Goal: Information Seeking & Learning: Learn about a topic

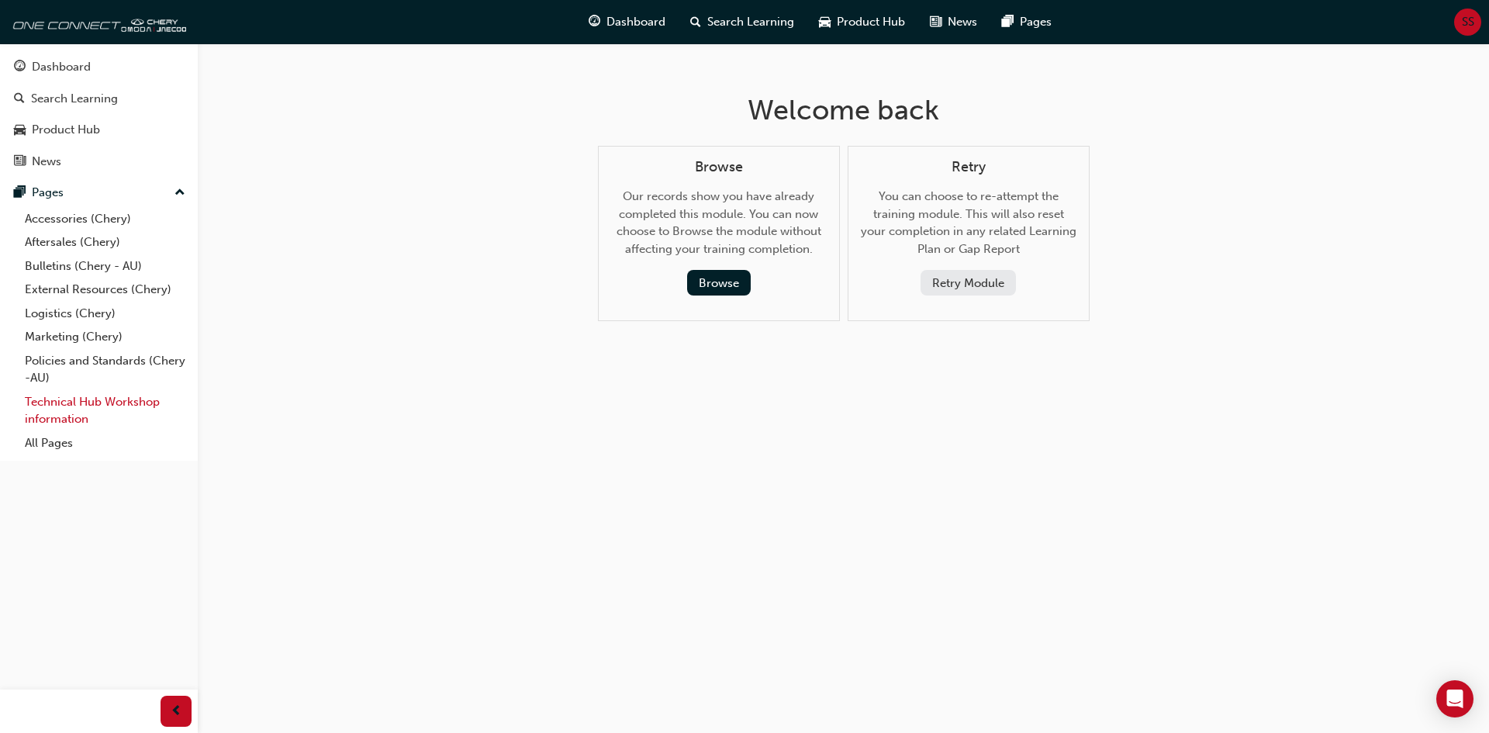
click at [96, 403] on link "Technical Hub Workshop information" at bounding box center [105, 410] width 173 height 41
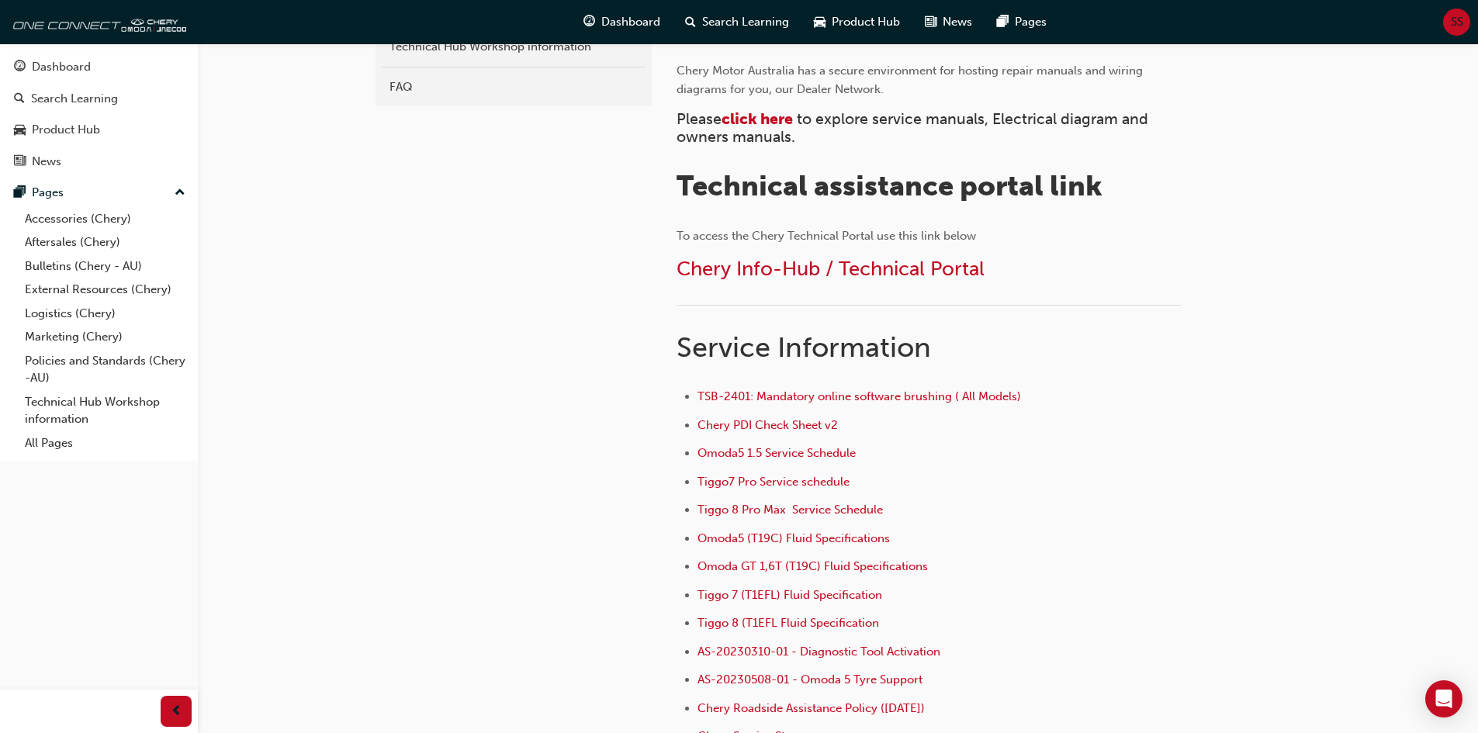
scroll to position [309, 0]
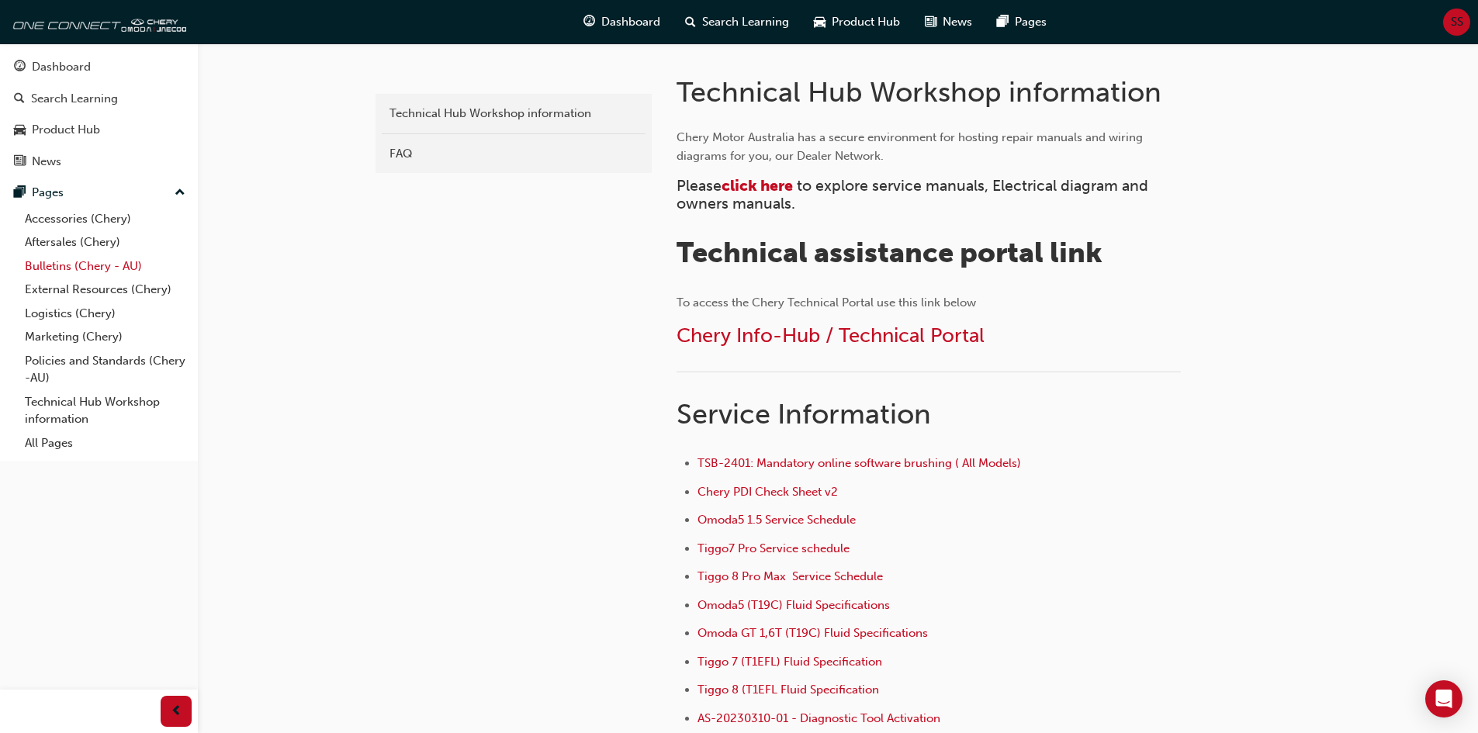
click at [77, 268] on link "Bulletins (Chery - AU)" at bounding box center [105, 266] width 173 height 24
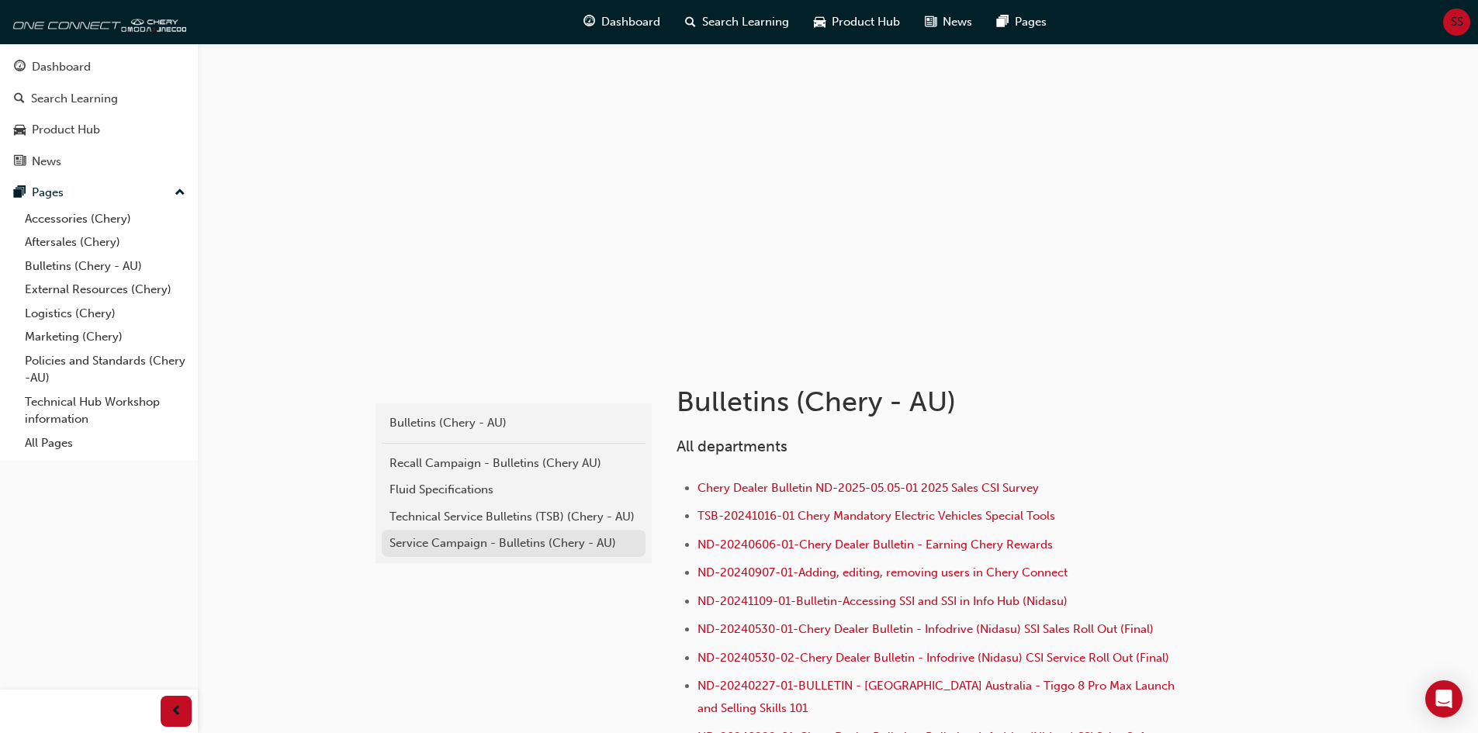
click at [520, 539] on div "Service Campaign - Bulletins (Chery - AU)" at bounding box center [513, 543] width 248 height 18
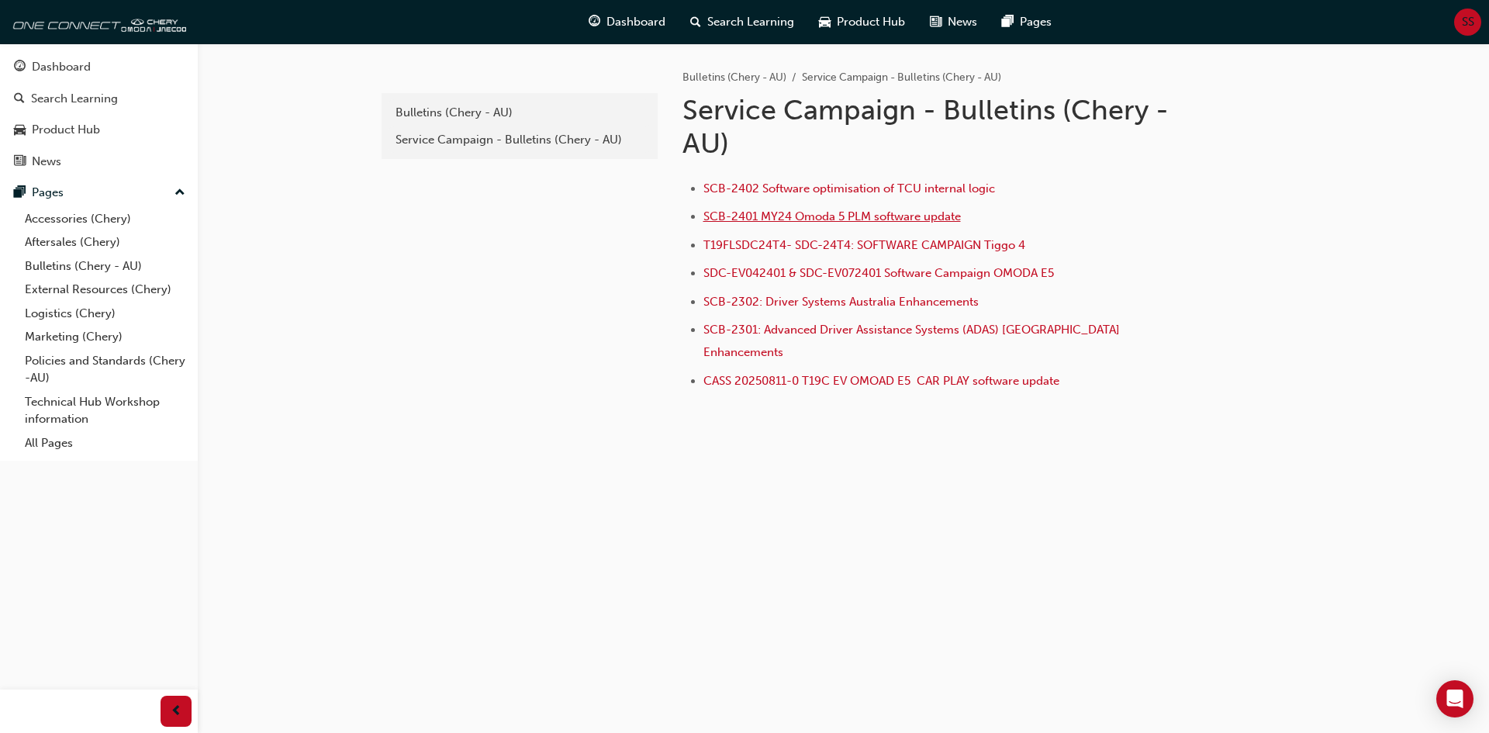
click at [842, 219] on span "SCB-2401 MY24 Omoda 5 PLM software update" at bounding box center [832, 216] width 258 height 14
click at [448, 144] on div "Service Campaign - Bulletins (Chery - AU)" at bounding box center [520, 140] width 248 height 18
click at [447, 120] on div "Bulletins (Chery - AU)" at bounding box center [520, 113] width 248 height 18
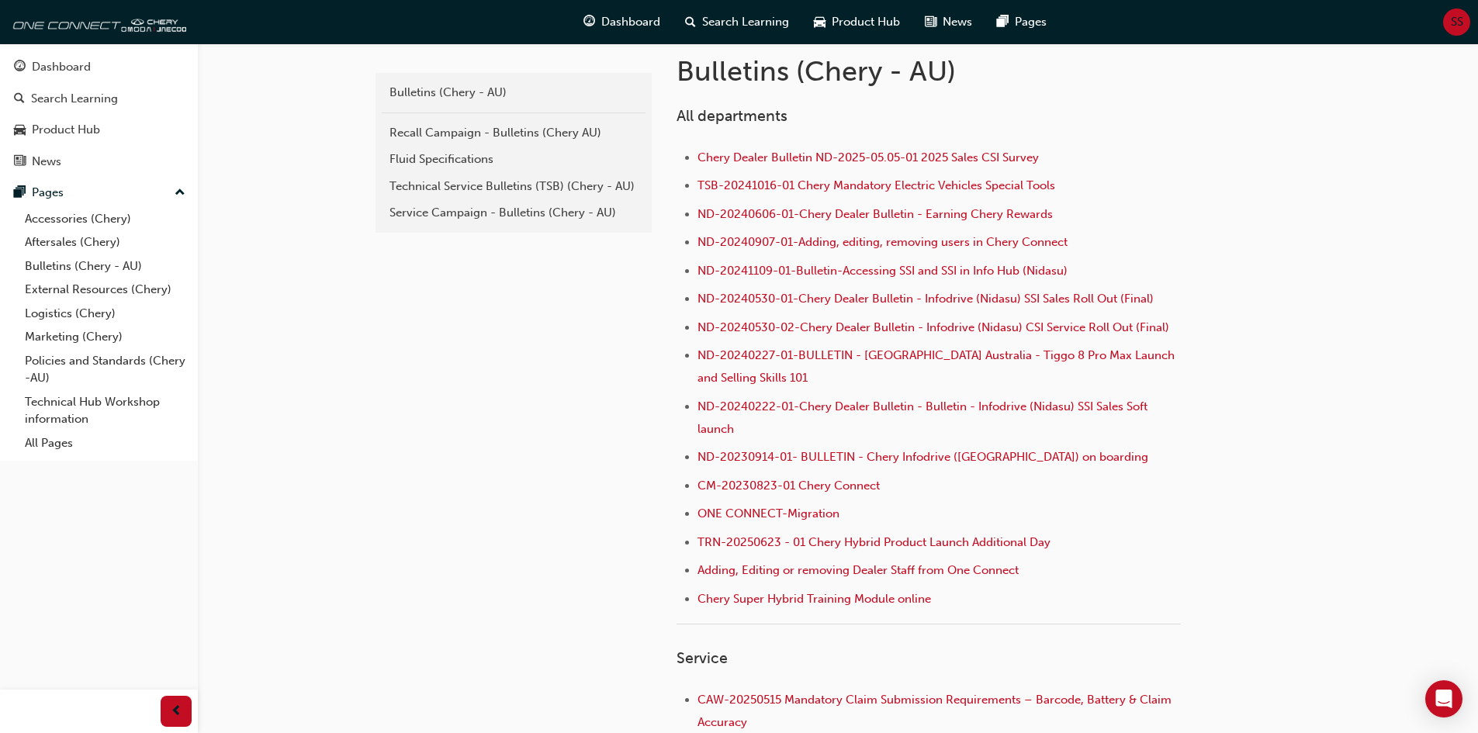
scroll to position [263, 0]
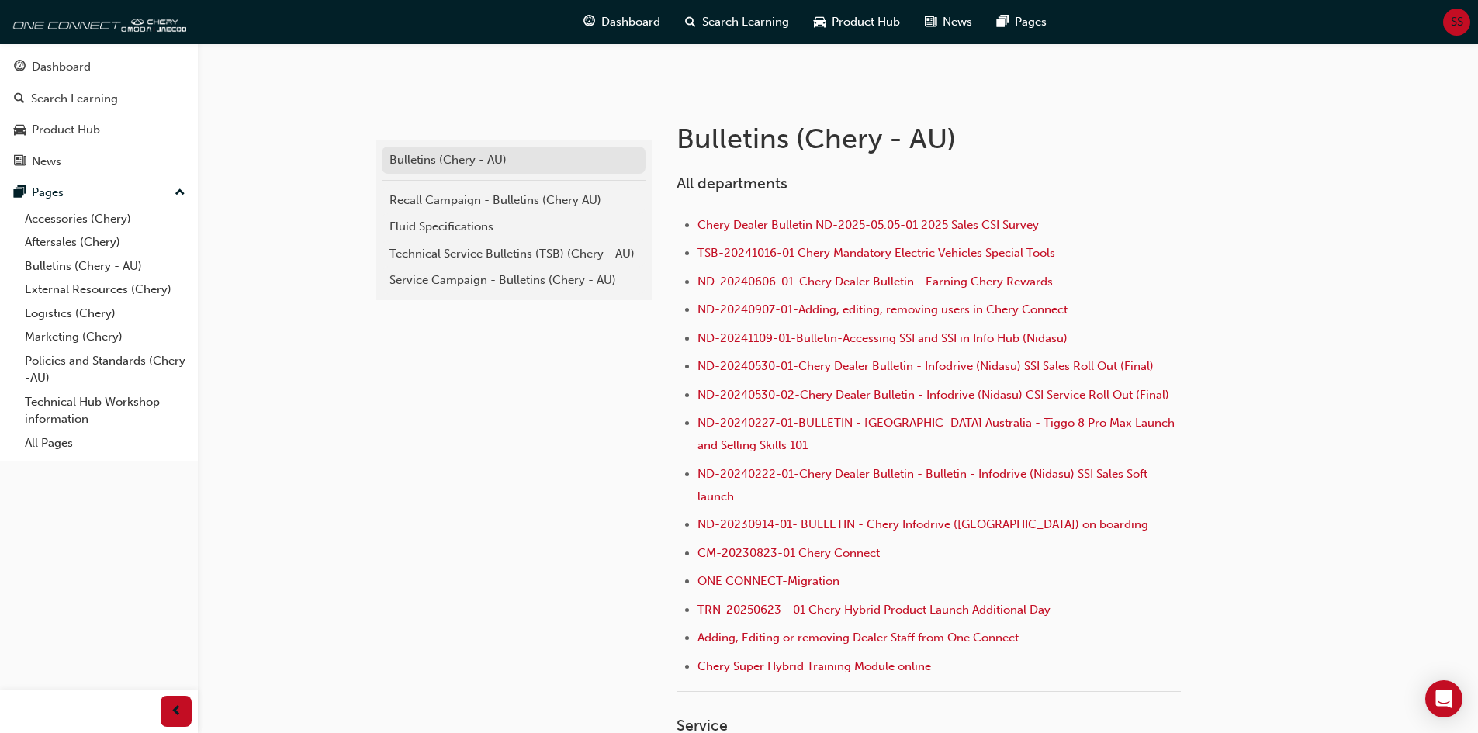
click at [460, 164] on div "Bulletins (Chery - AU)" at bounding box center [513, 160] width 248 height 18
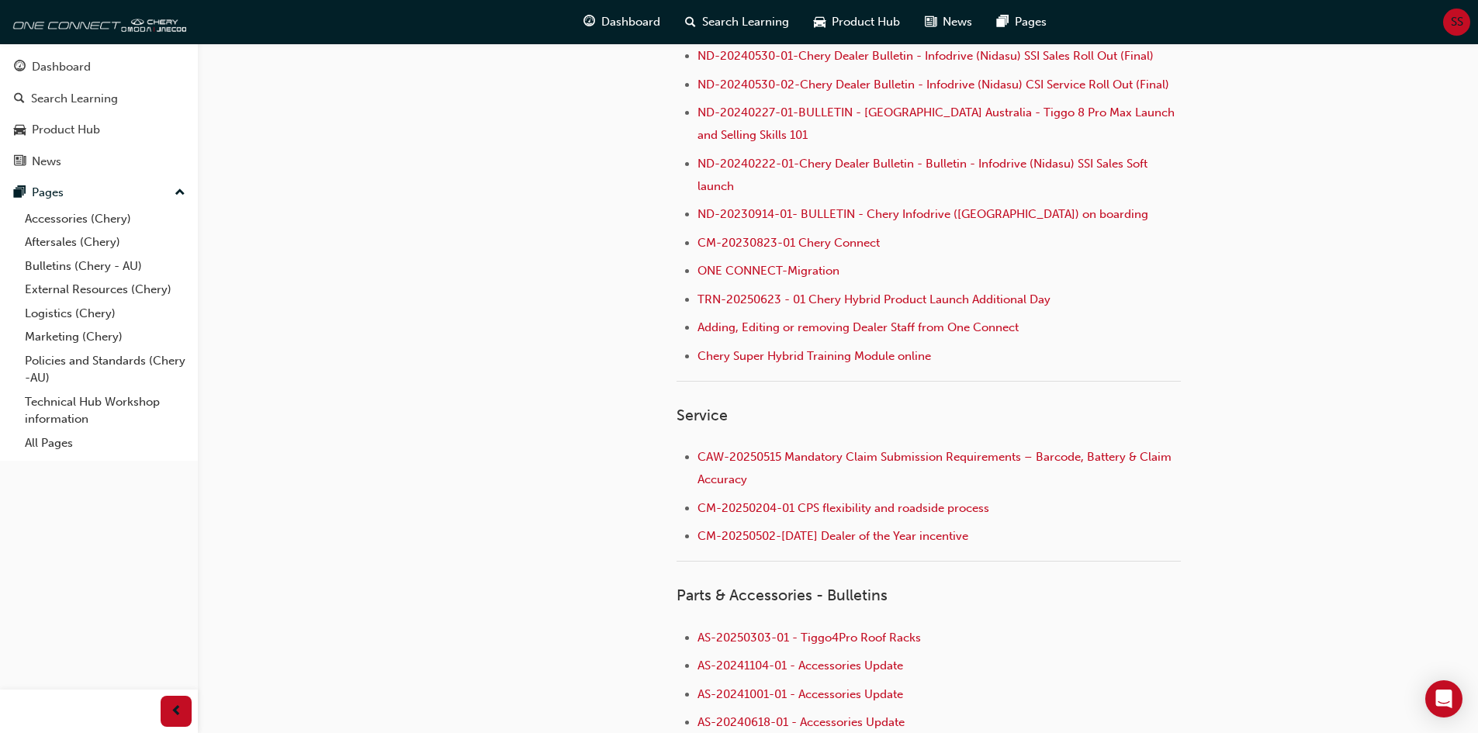
scroll to position [651, 0]
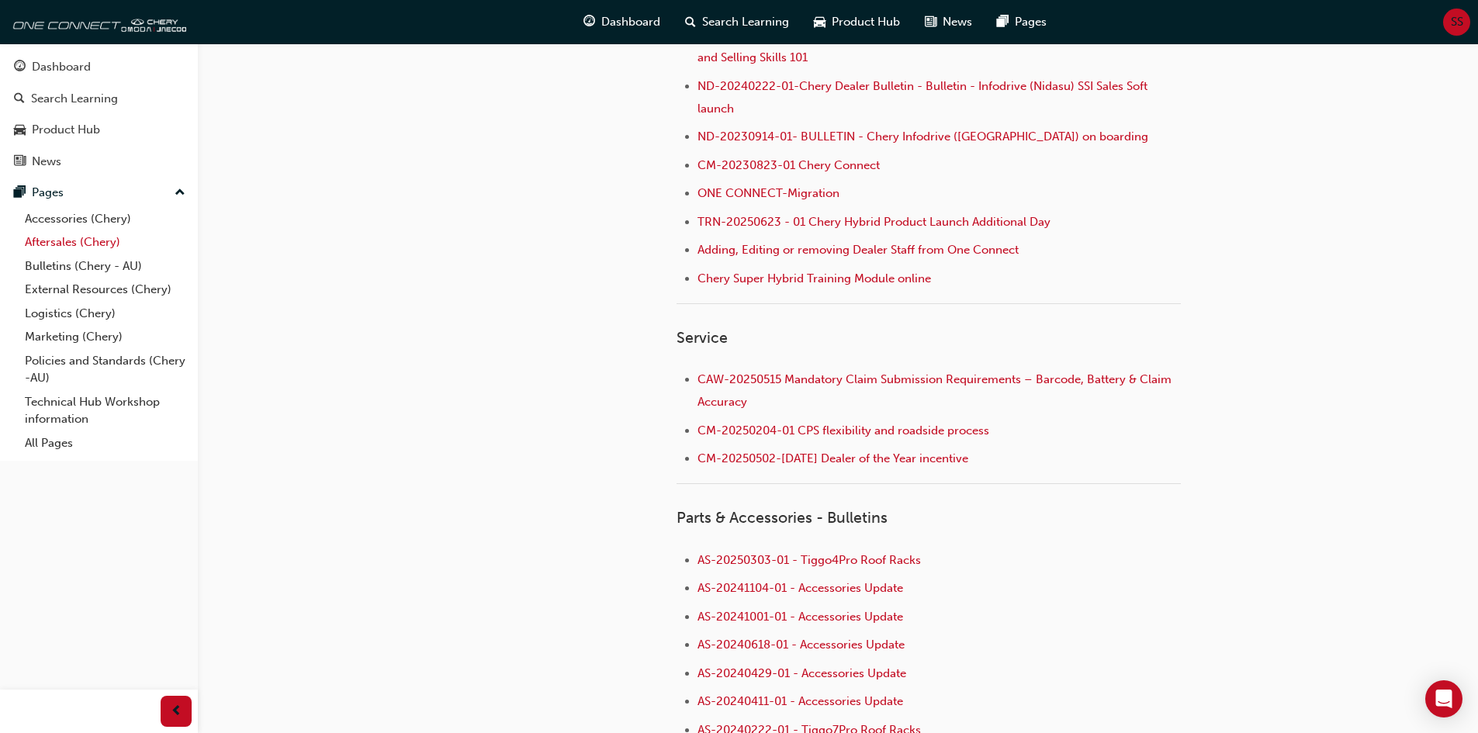
click at [61, 240] on link "Aftersales (Chery)" at bounding box center [105, 242] width 173 height 24
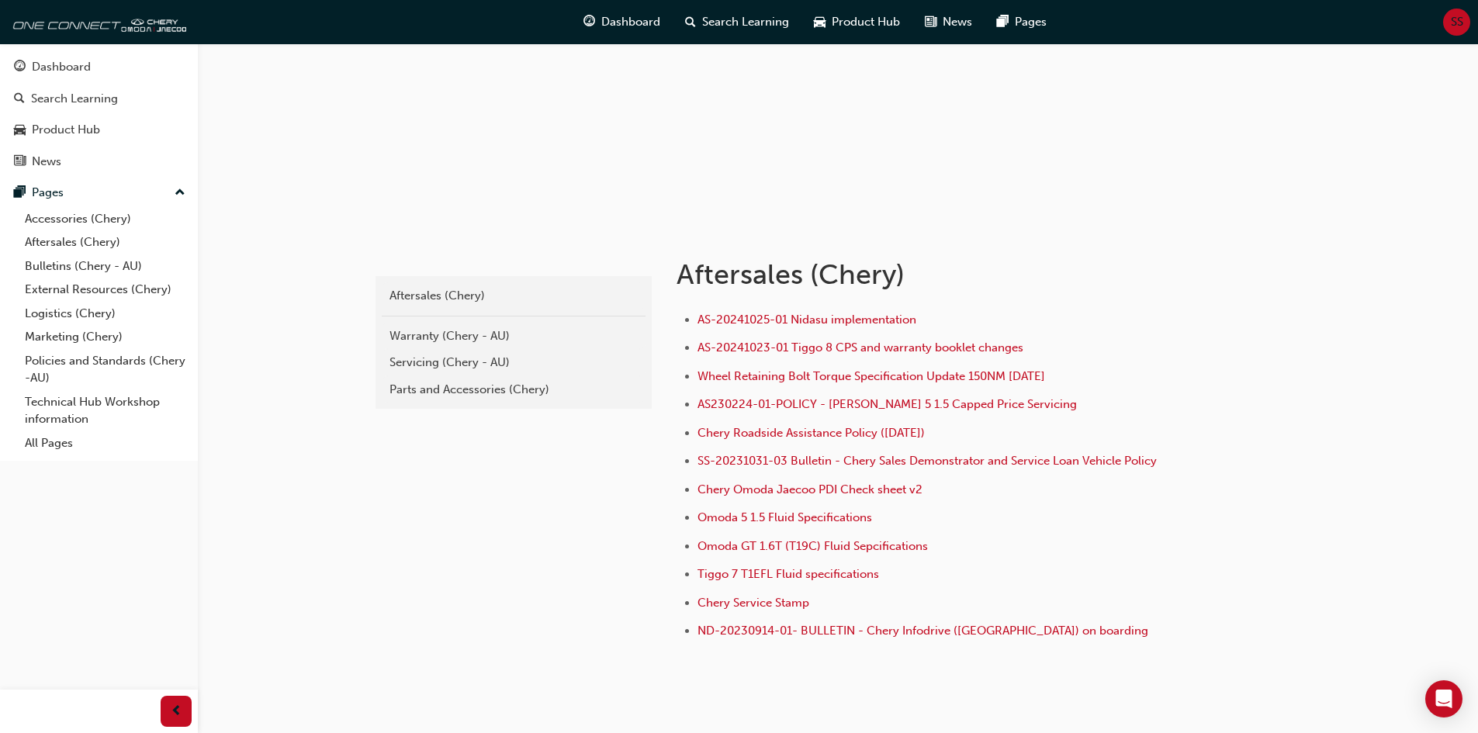
scroll to position [188, 0]
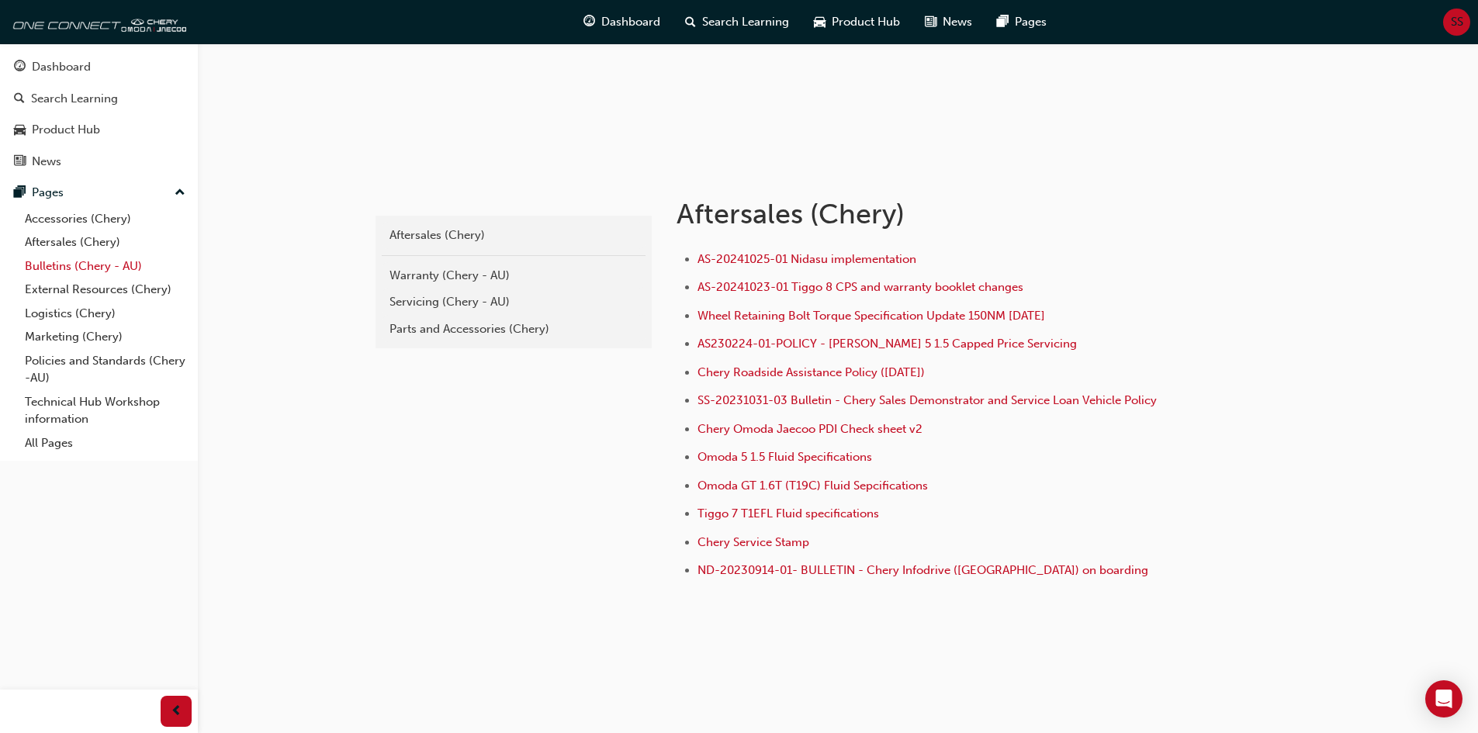
click at [70, 263] on link "Bulletins (Chery - AU)" at bounding box center [105, 266] width 173 height 24
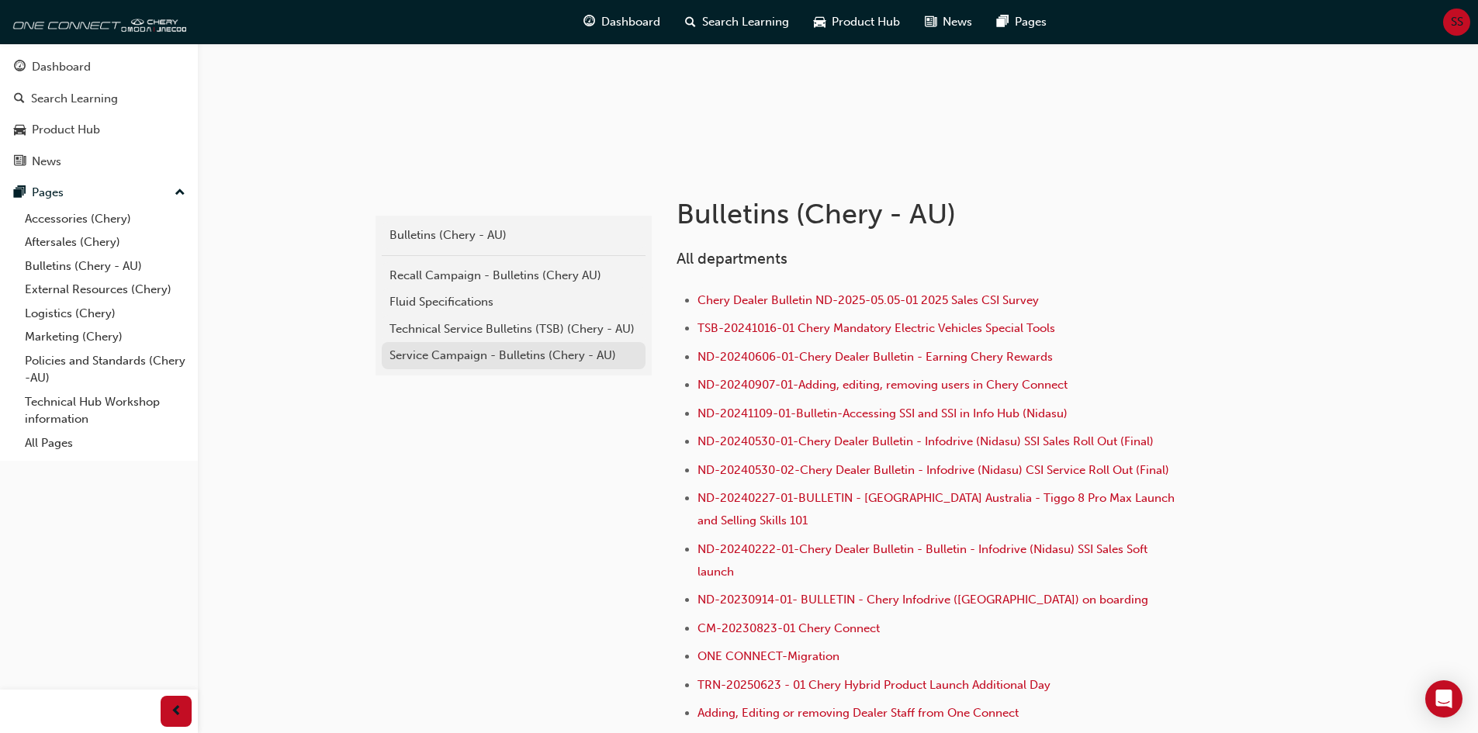
click at [458, 355] on div "Service Campaign - Bulletins (Chery - AU)" at bounding box center [513, 356] width 248 height 18
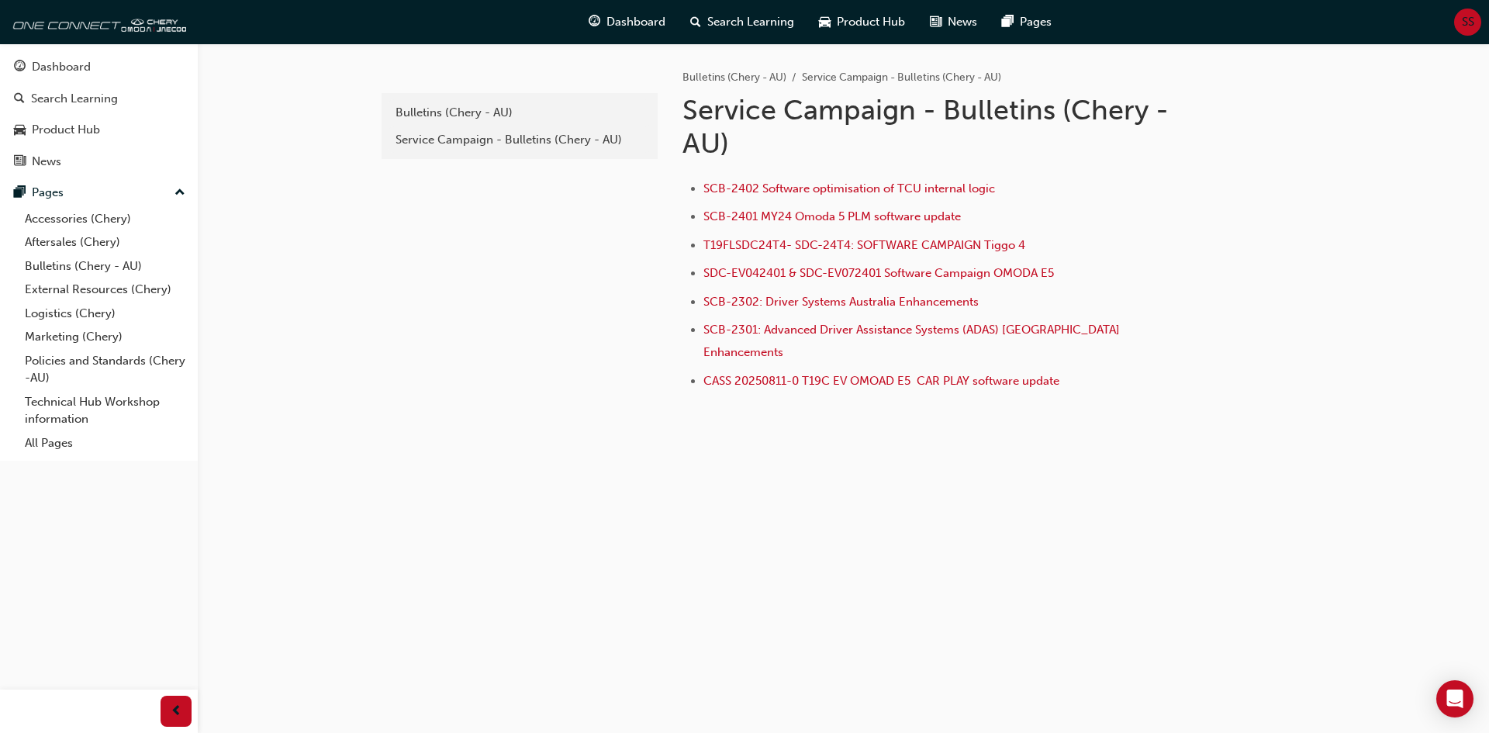
click at [738, 372] on li "CASS 20250811-0 T19C EV OMOAD E5 CAR PLAY software update" at bounding box center [944, 383] width 483 height 22
drag, startPoint x: 762, startPoint y: 368, endPoint x: 760, endPoint y: 361, distance: 8.1
click at [762, 372] on li "CASS 20250811-0 T19C EV OMOAD E5 CAR PLAY software update" at bounding box center [944, 383] width 483 height 22
click at [760, 374] on span "CASS 20250811-0 T19C EV OMOAD E5 CAR PLAY software update" at bounding box center [881, 381] width 356 height 14
click at [553, 88] on div "e85f914b-8380-4b90-a255-4e94a5c53783 Bulletins (Chery - AU) Service Campaign - …" at bounding box center [518, 249] width 279 height 412
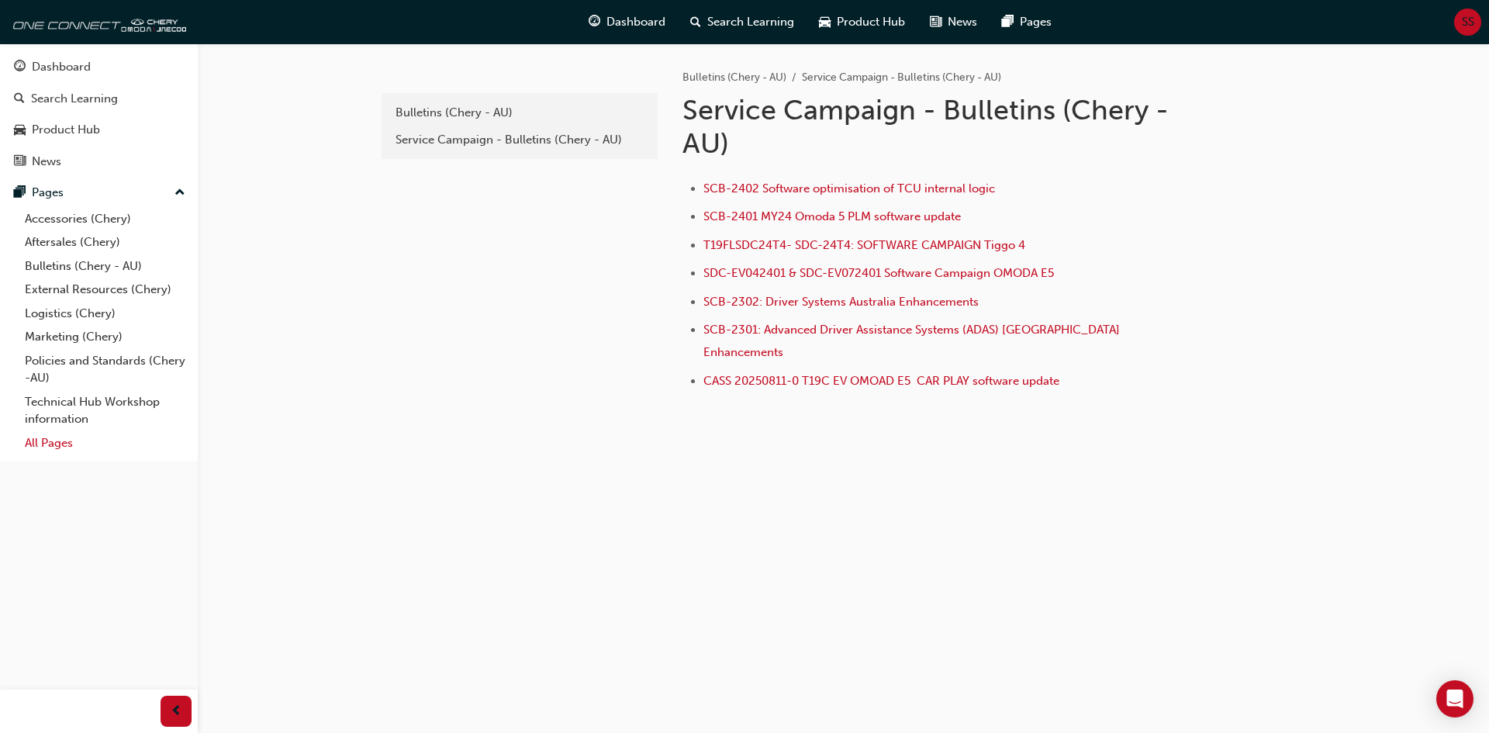
click at [52, 440] on link "All Pages" at bounding box center [105, 443] width 173 height 24
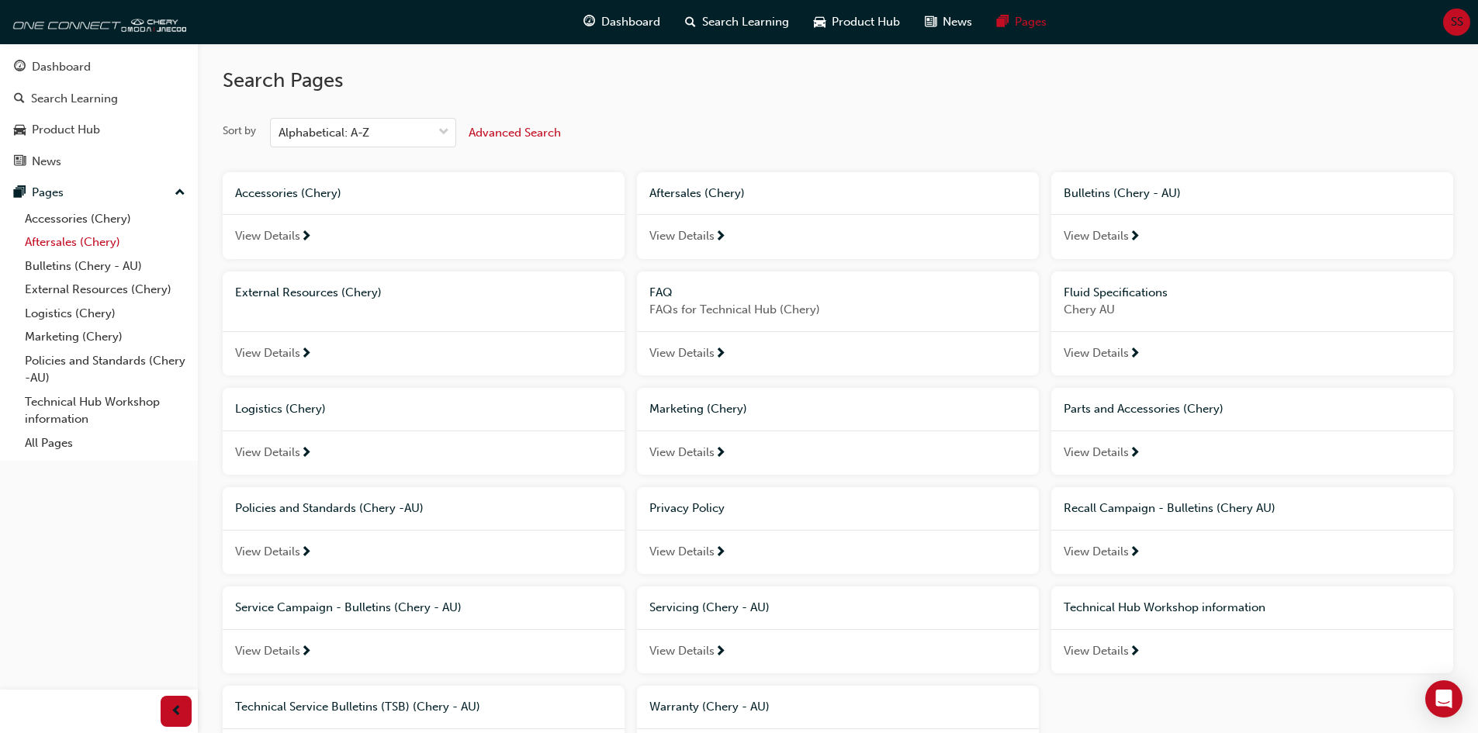
click at [88, 244] on link "Aftersales (Chery)" at bounding box center [105, 242] width 173 height 24
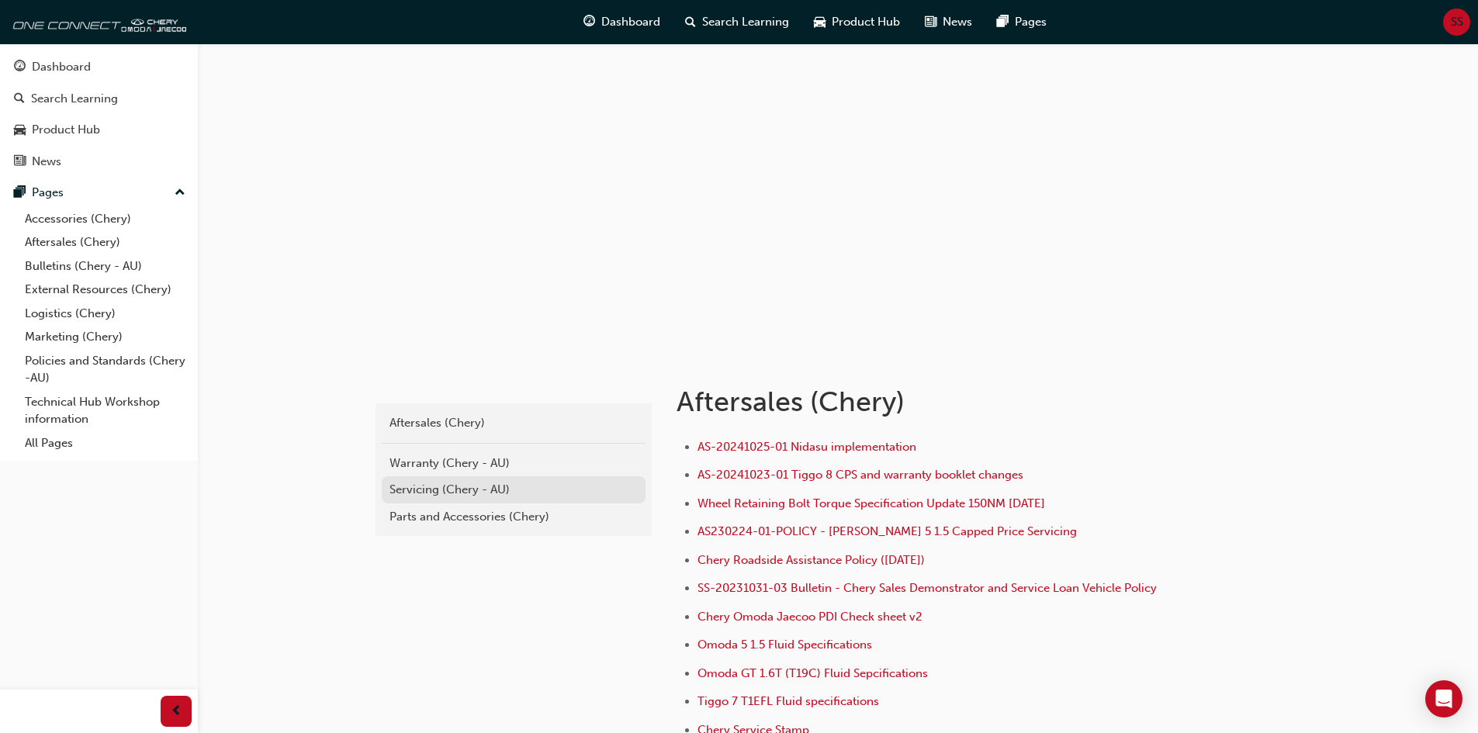
click at [463, 495] on div "Servicing (Chery - AU)" at bounding box center [513, 490] width 248 height 18
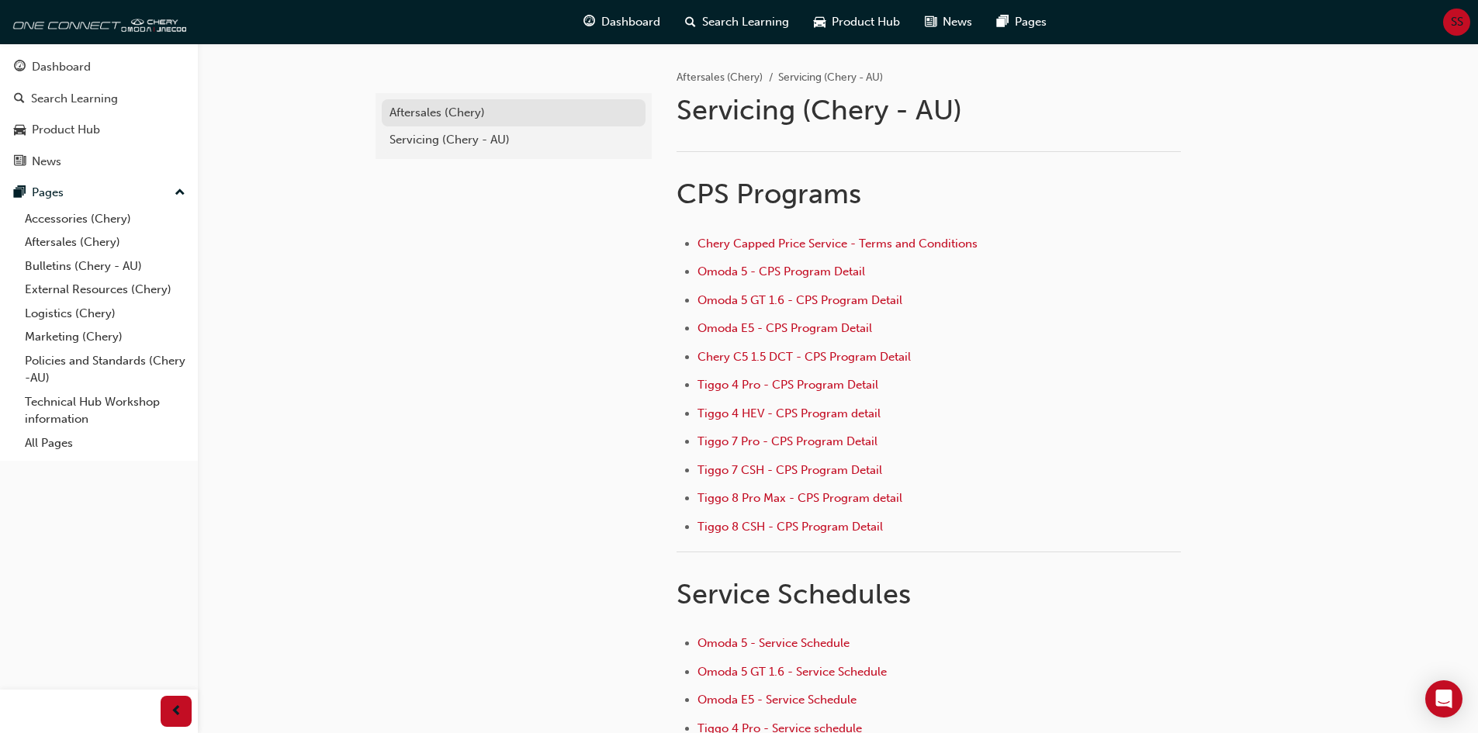
click at [434, 108] on div "Aftersales (Chery)" at bounding box center [513, 113] width 248 height 18
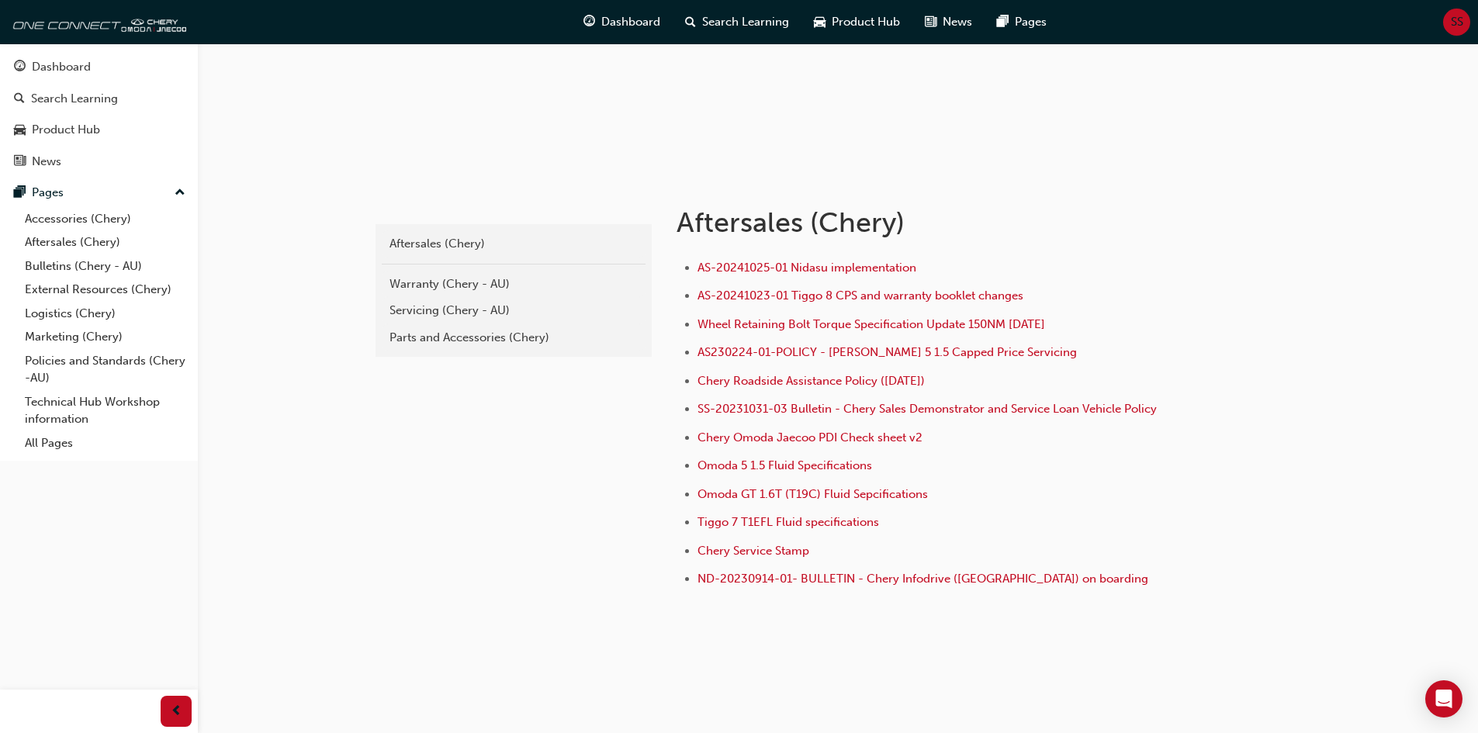
scroll to position [188, 0]
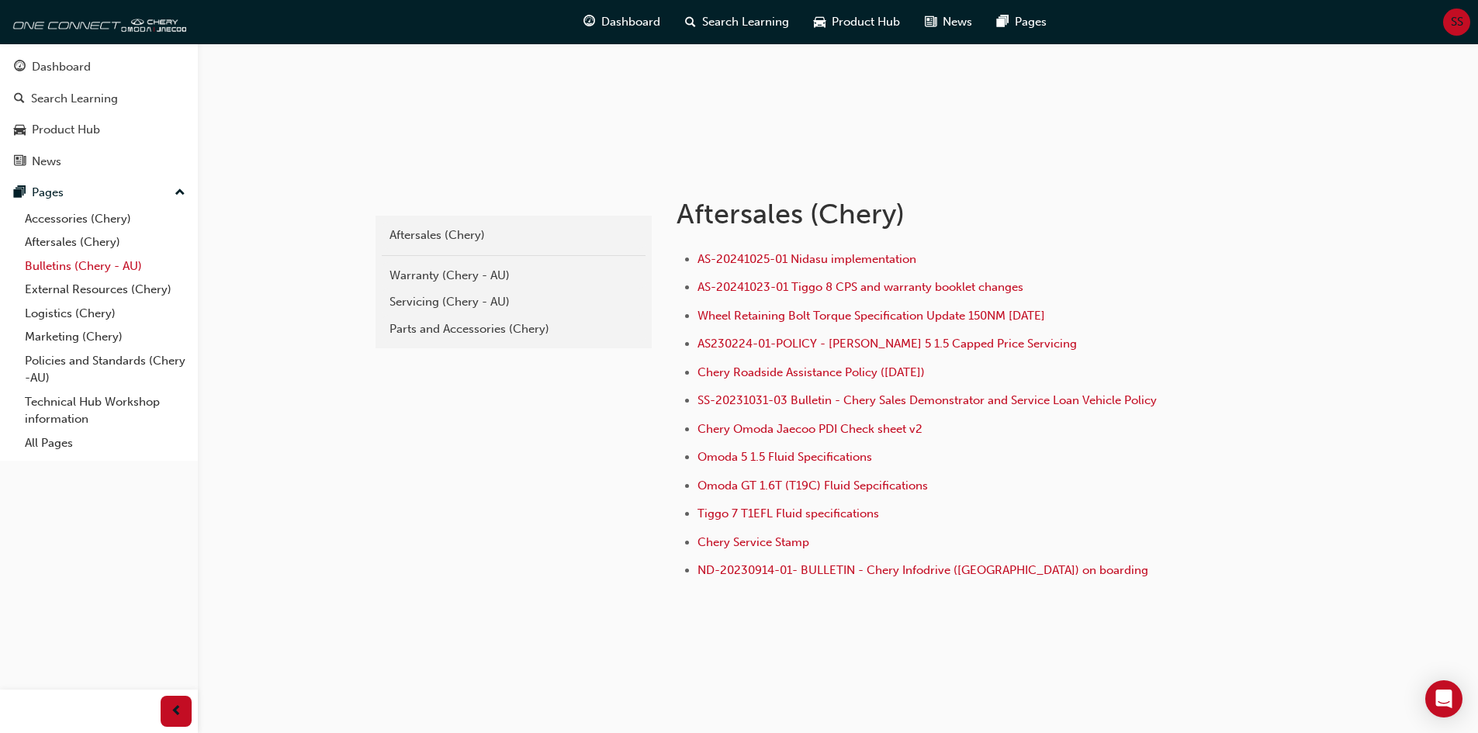
click at [51, 275] on link "Bulletins (Chery - AU)" at bounding box center [105, 266] width 173 height 24
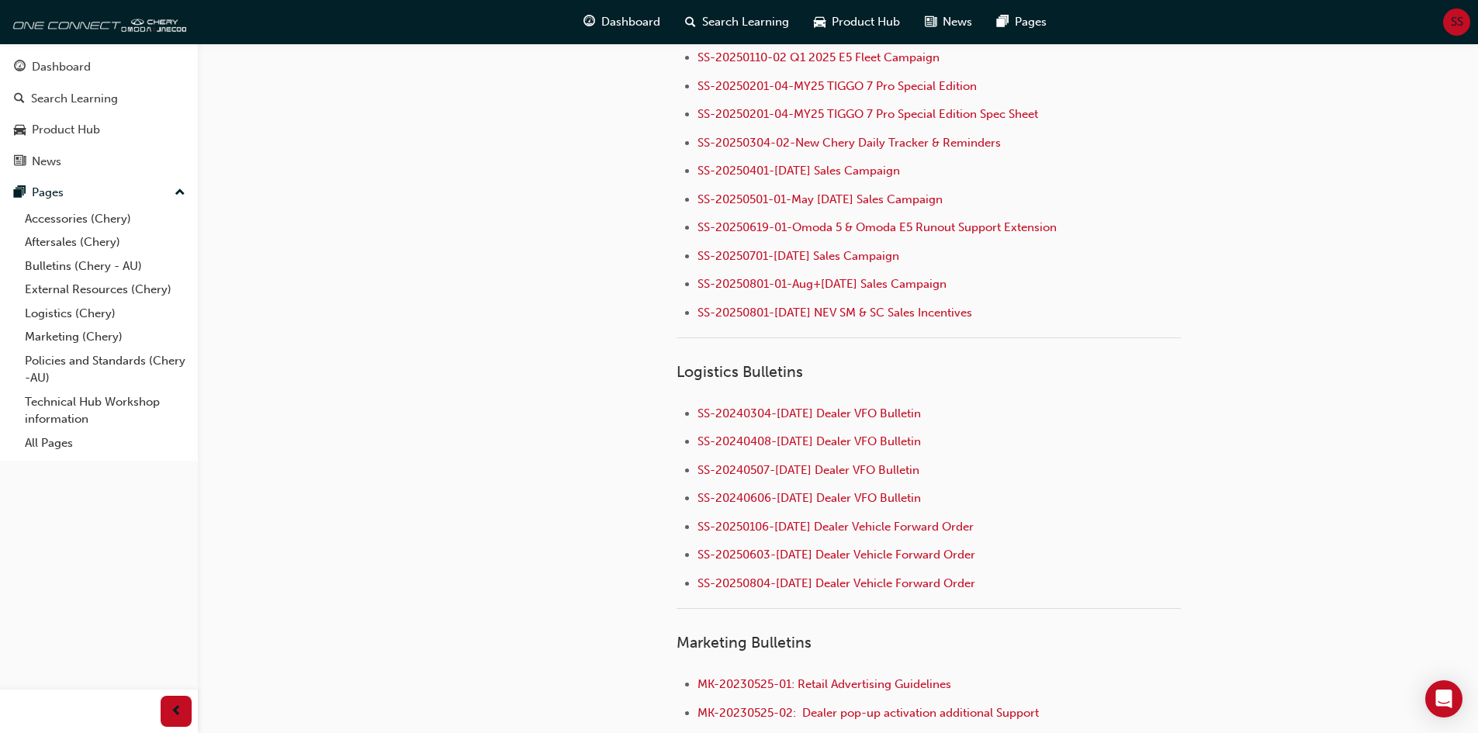
scroll to position [1862, 0]
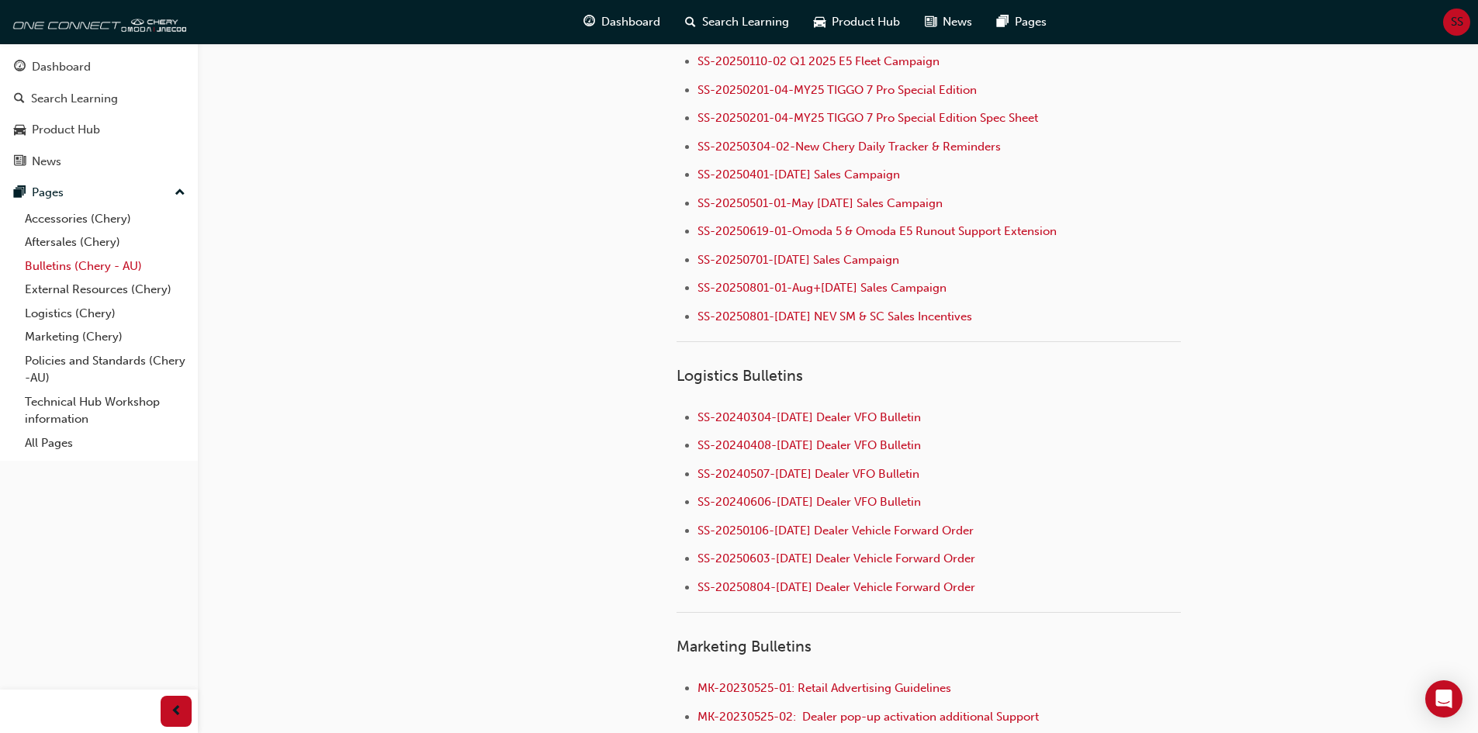
click at [57, 261] on link "Bulletins (Chery - AU)" at bounding box center [105, 266] width 173 height 24
click at [56, 236] on link "Aftersales (Chery)" at bounding box center [105, 242] width 173 height 24
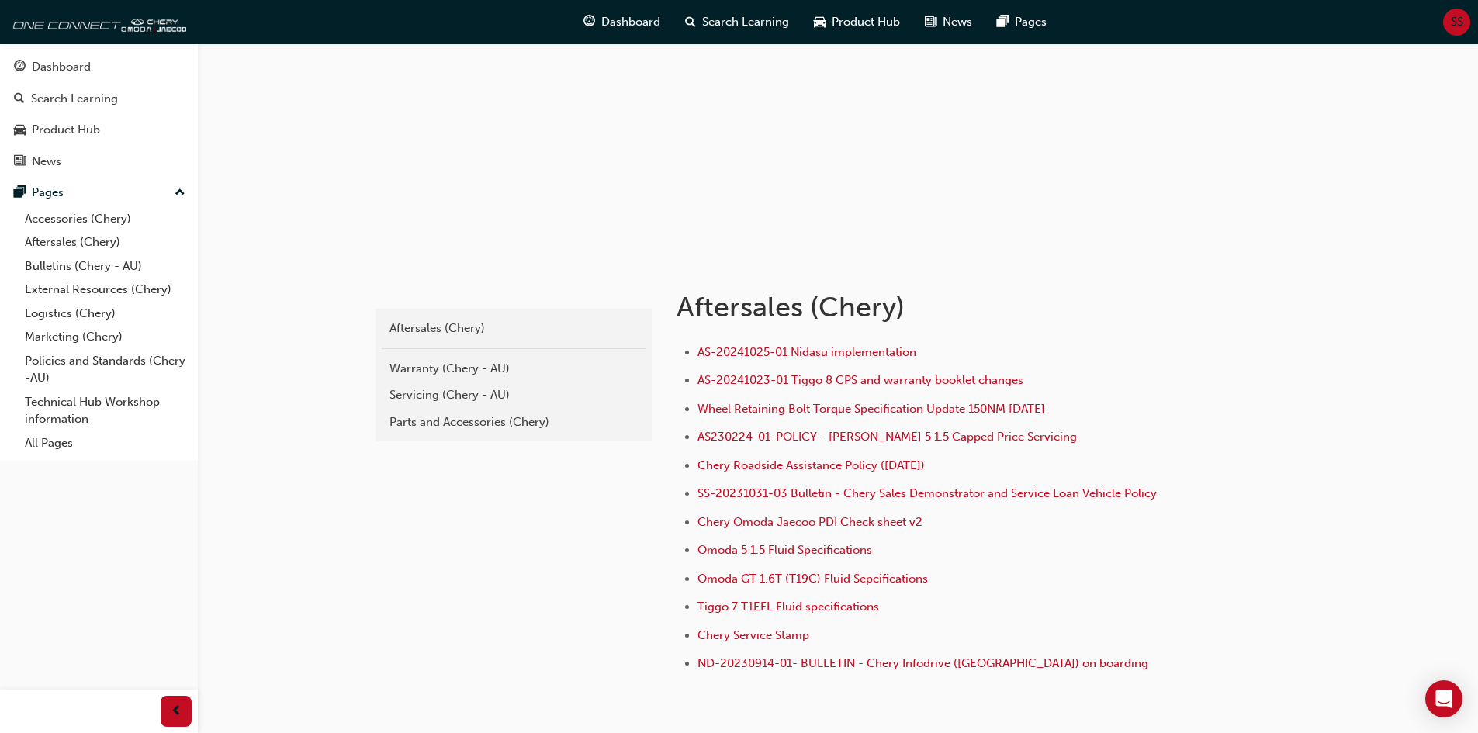
scroll to position [155, 0]
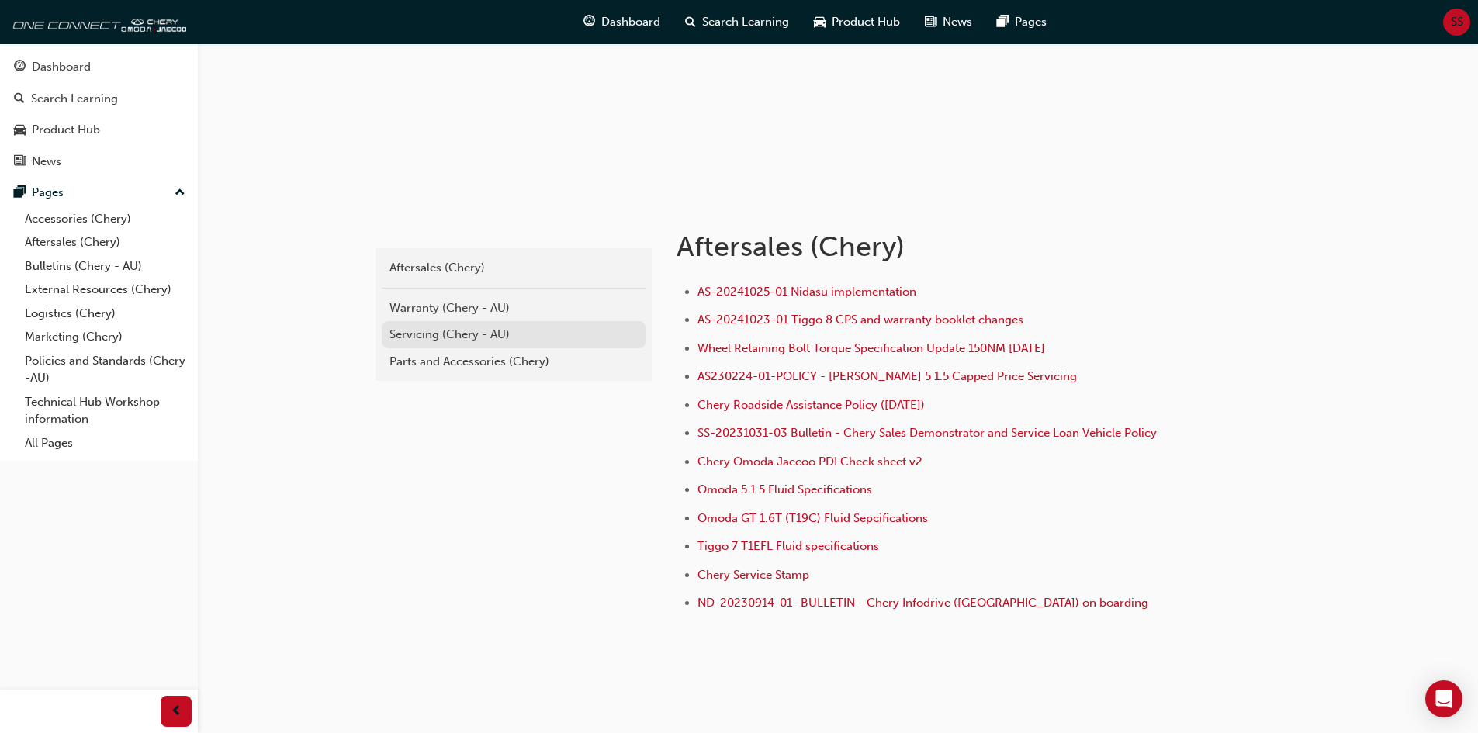
click at [451, 331] on div "Servicing (Chery - AU)" at bounding box center [513, 335] width 248 height 18
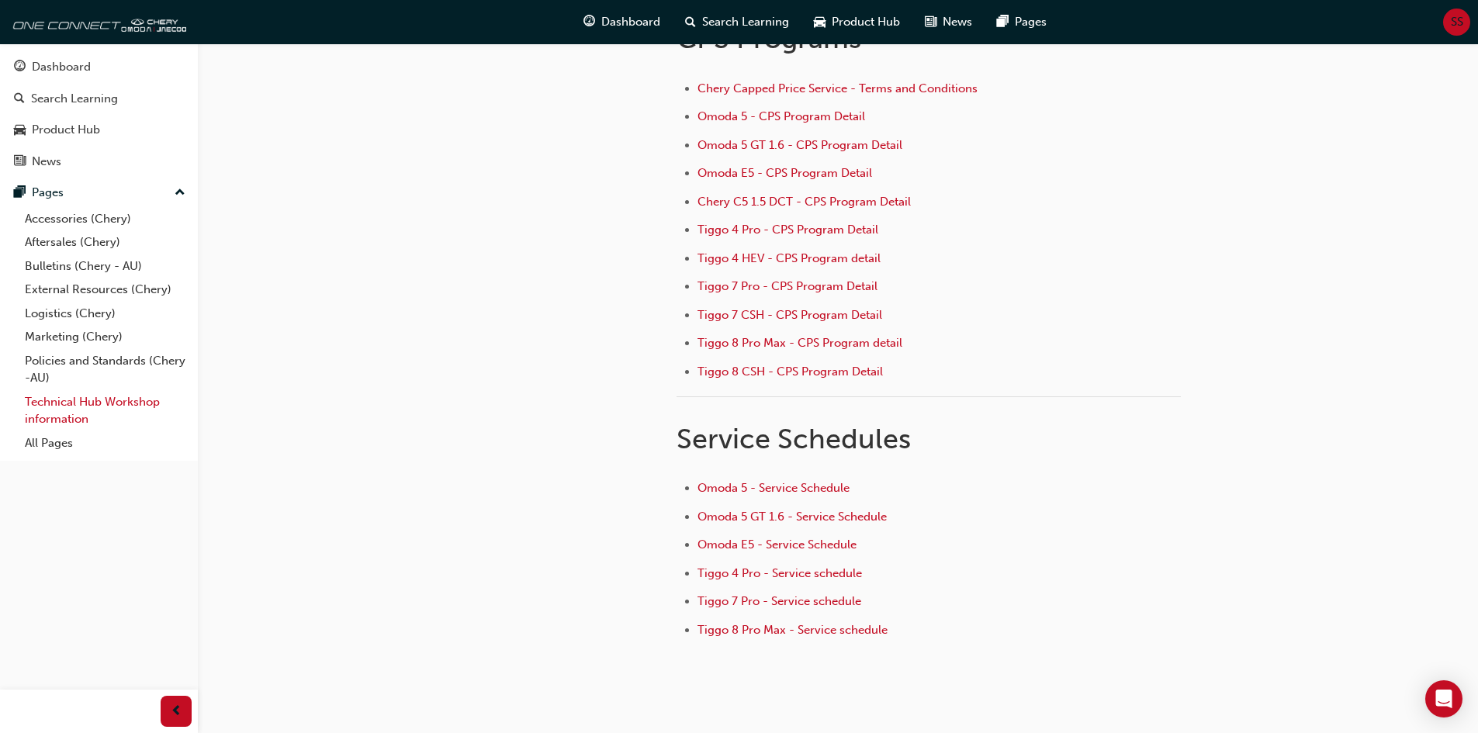
click at [43, 409] on link "Technical Hub Workshop information" at bounding box center [105, 410] width 173 height 41
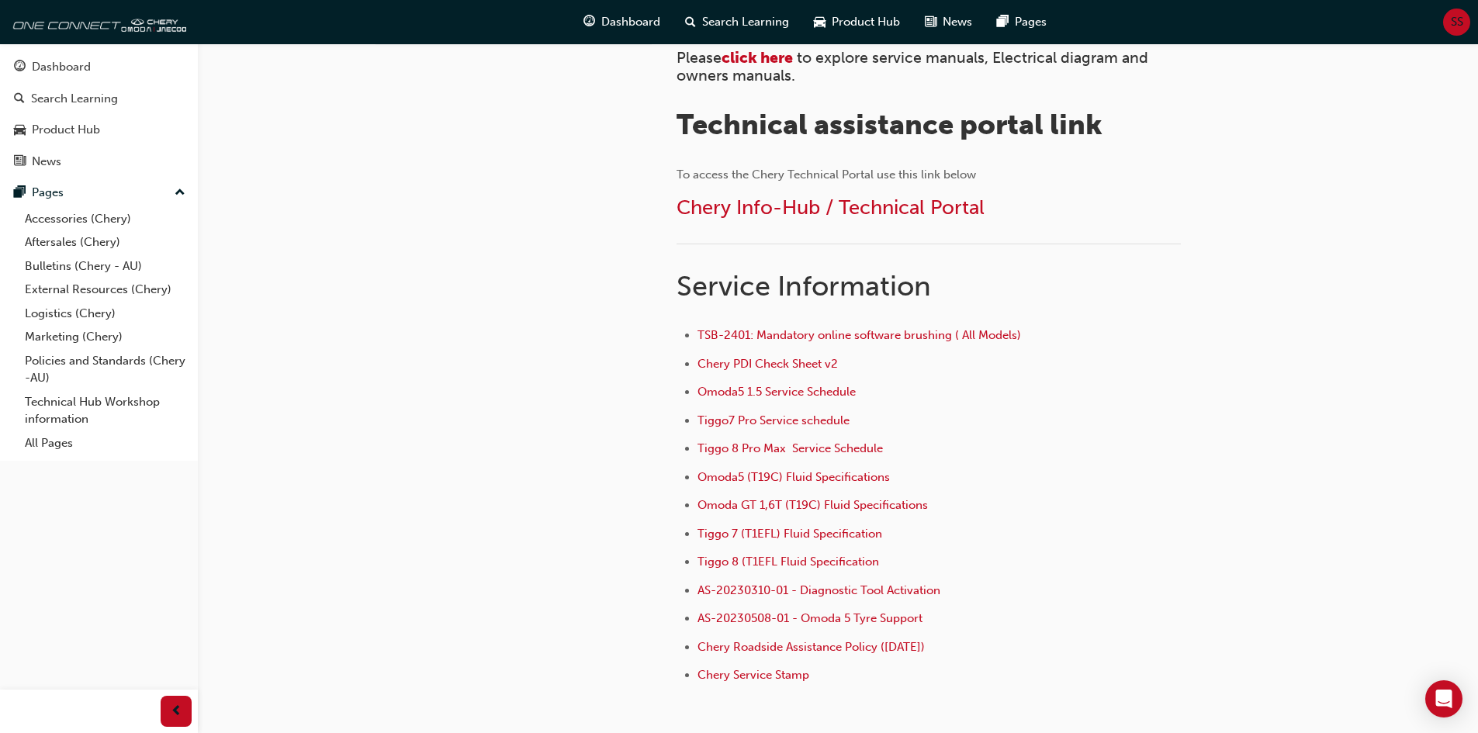
scroll to position [465, 0]
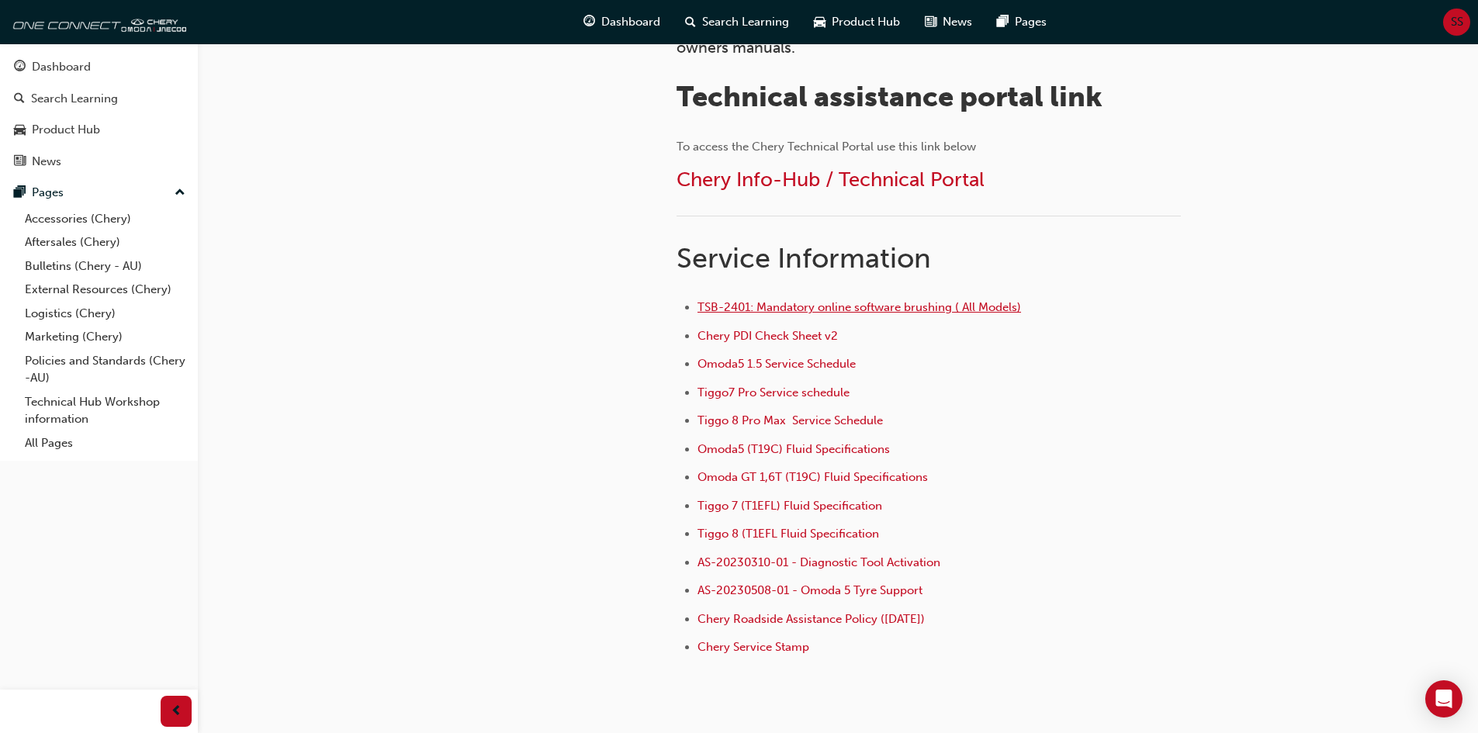
click at [916, 307] on span "TSB-2401: Mandatory online software brushing ( All Models)" at bounding box center [858, 307] width 323 height 14
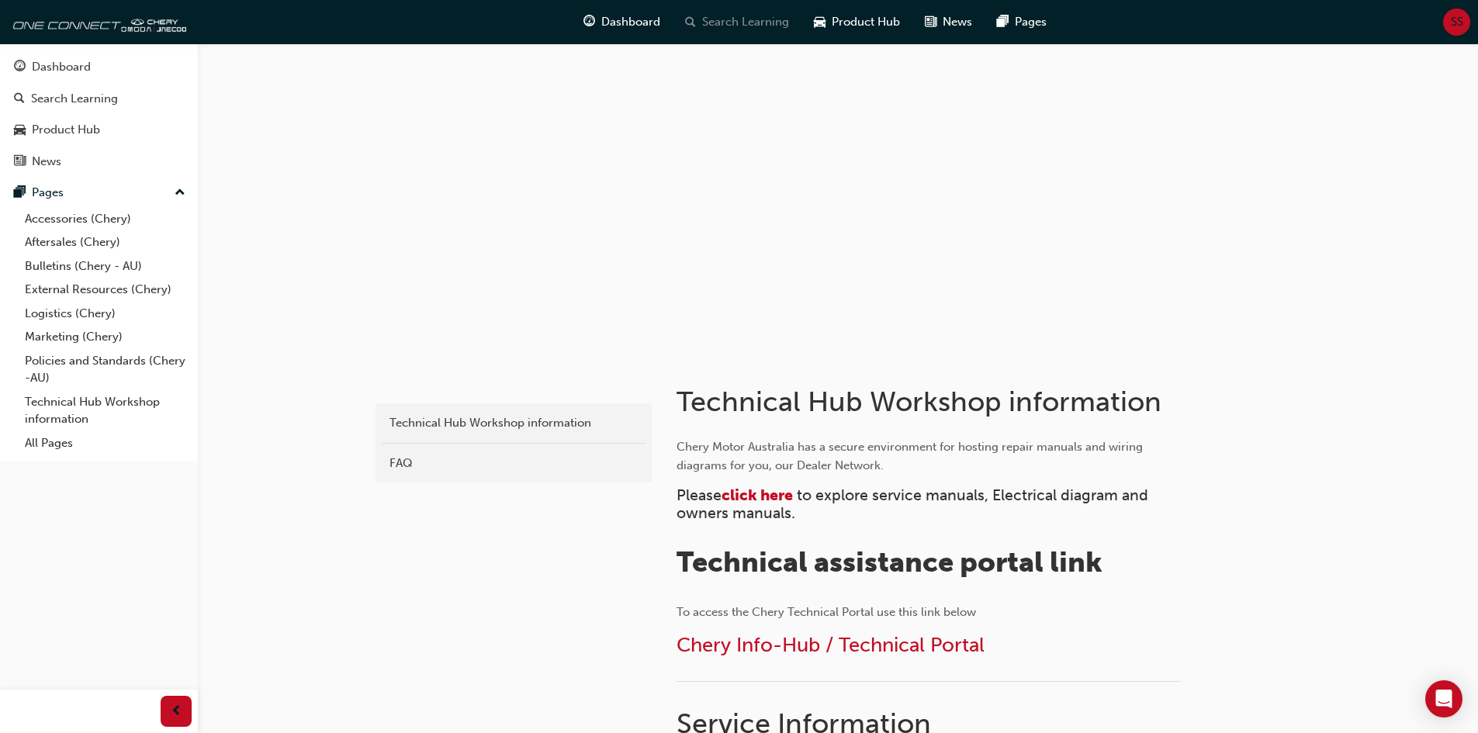
click at [734, 20] on span "Search Learning" at bounding box center [745, 22] width 87 height 18
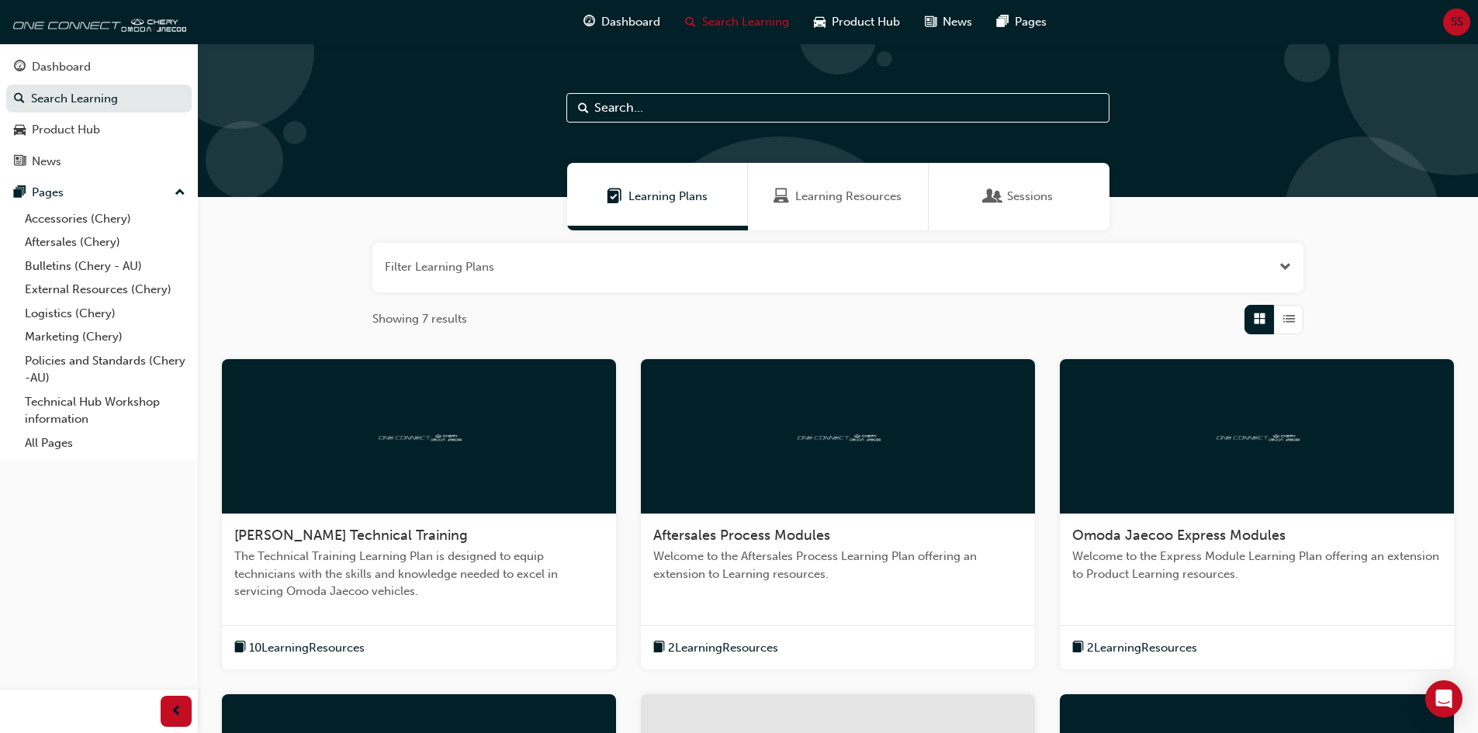
click at [660, 109] on input "text" at bounding box center [837, 107] width 543 height 29
type input "MY 2023"
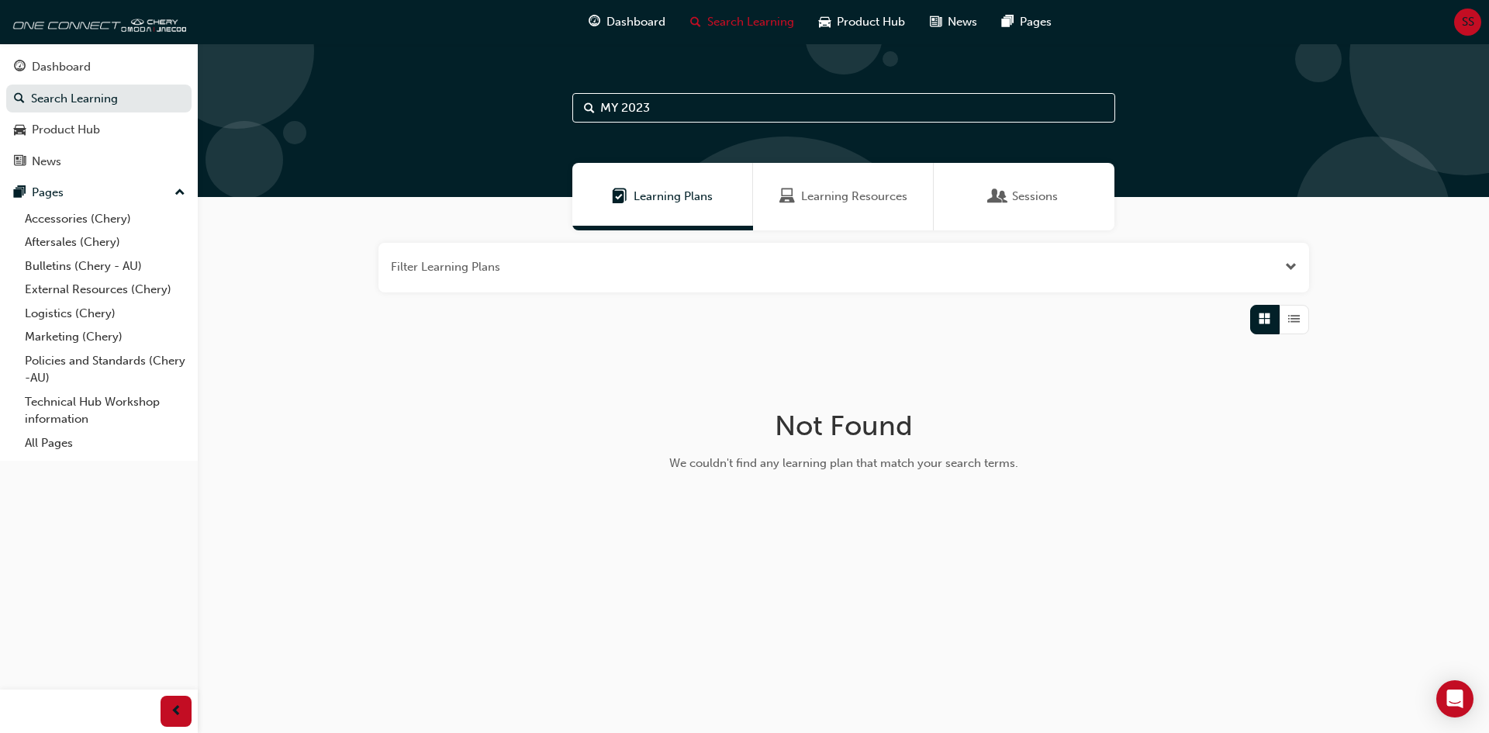
click at [673, 111] on input "MY 2023" at bounding box center [843, 107] width 543 height 29
click at [853, 206] on div "Learning Resources" at bounding box center [843, 196] width 181 height 67
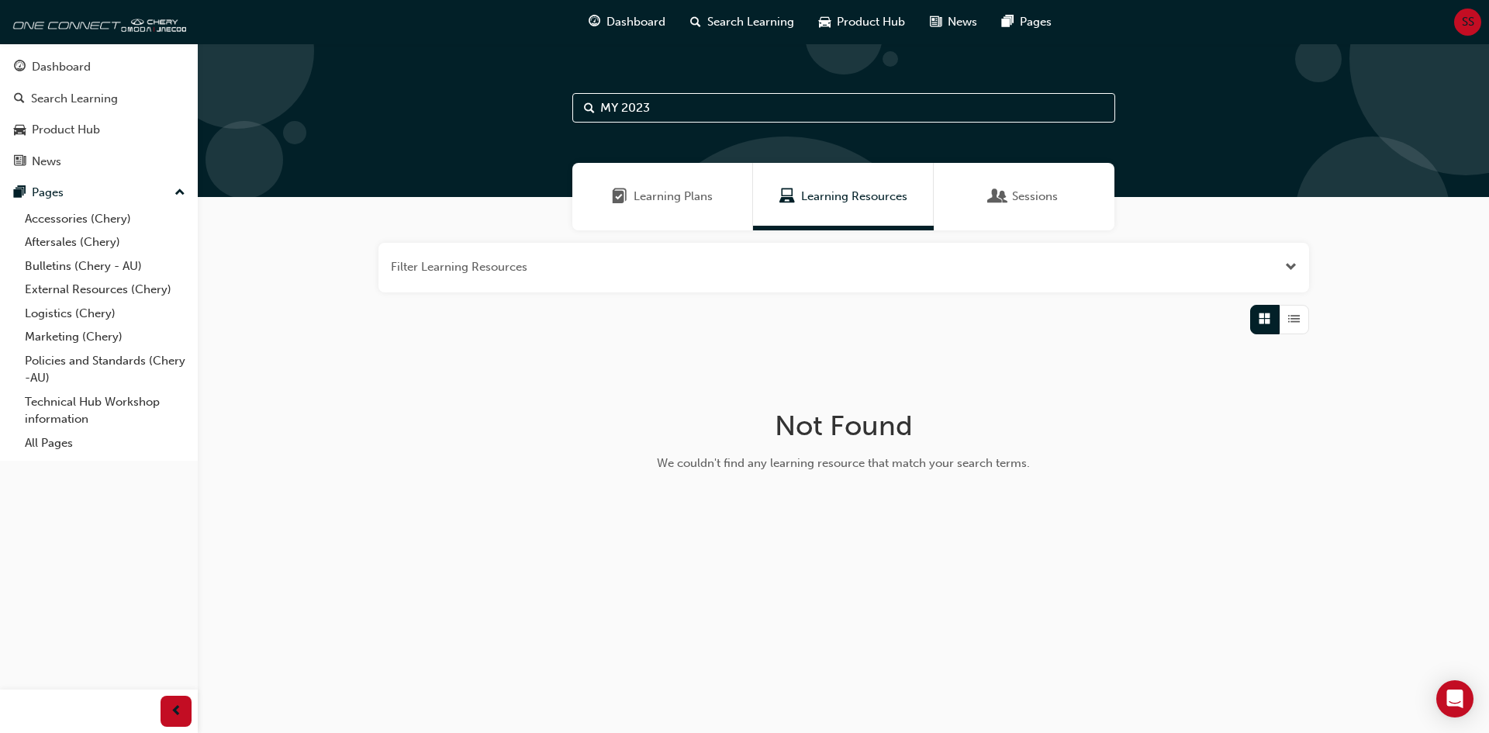
click at [1012, 193] on span "Sessions" at bounding box center [1035, 197] width 46 height 18
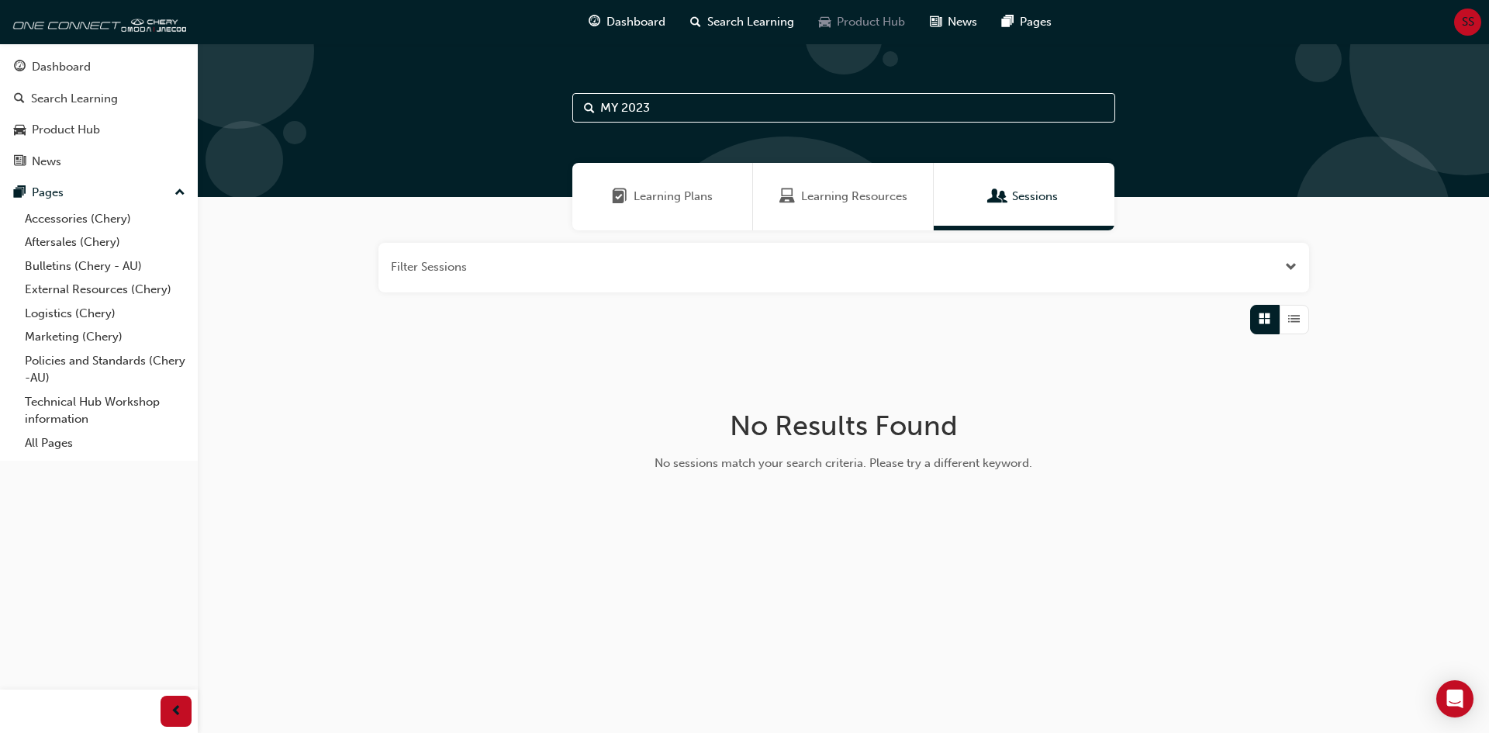
click at [876, 22] on span "Product Hub" at bounding box center [871, 22] width 68 height 18
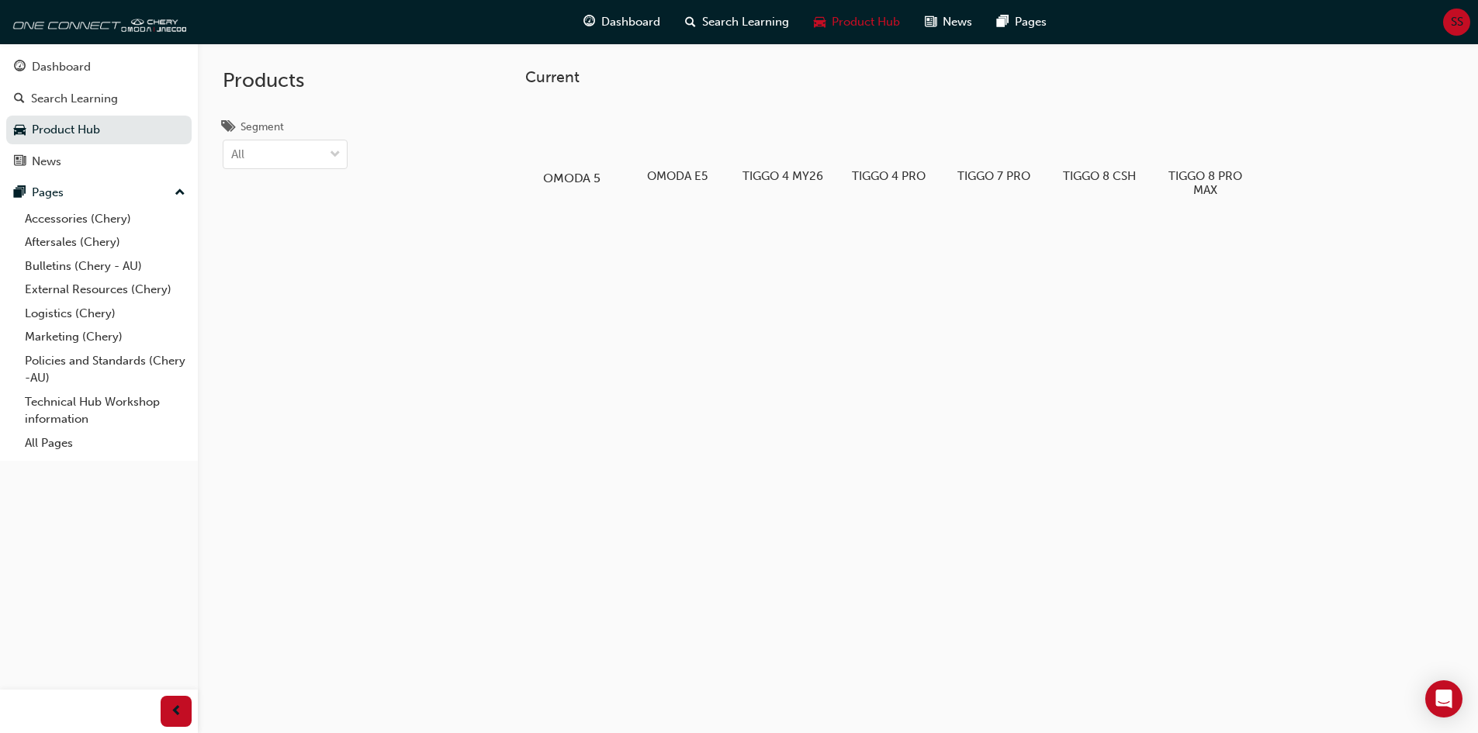
click at [569, 158] on div at bounding box center [571, 133] width 86 height 62
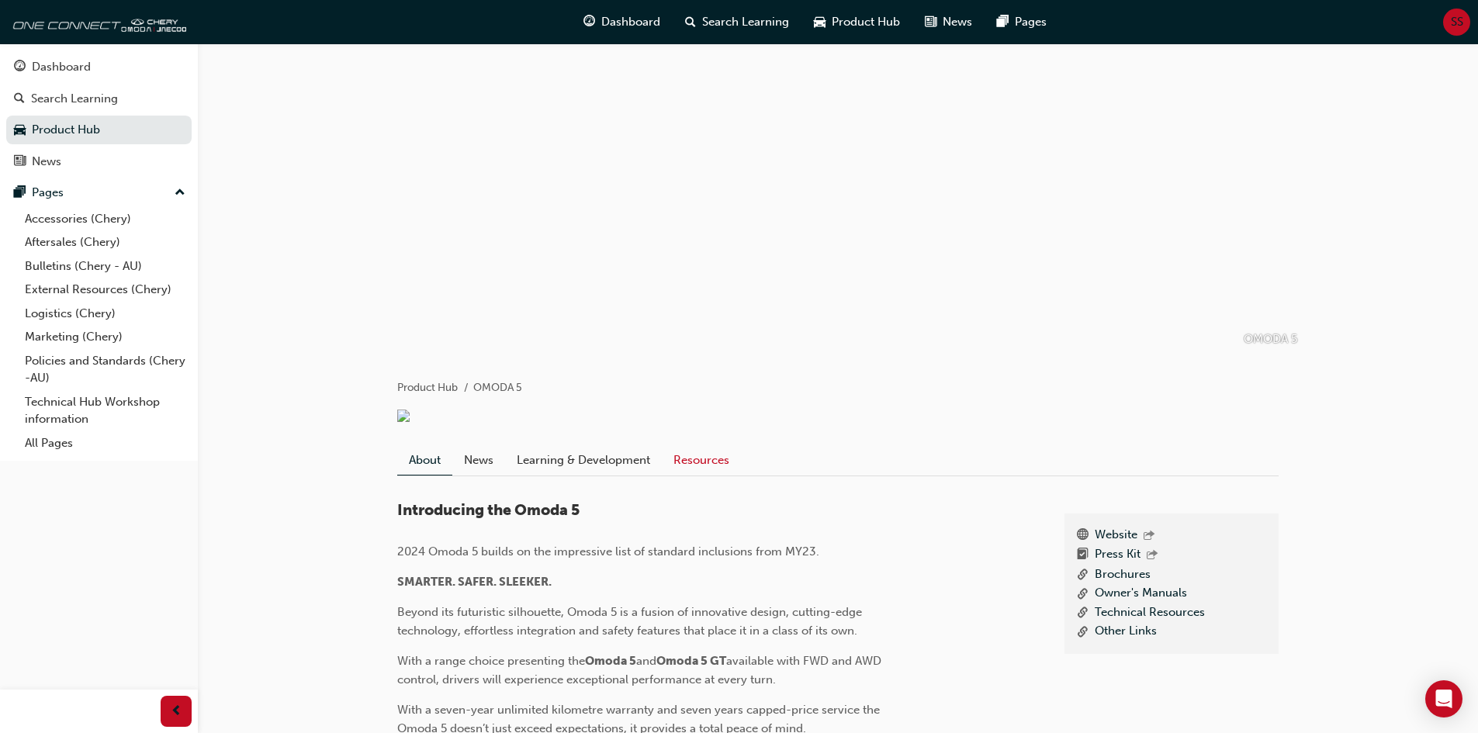
click at [709, 475] on link "Resources" at bounding box center [701, 459] width 79 height 29
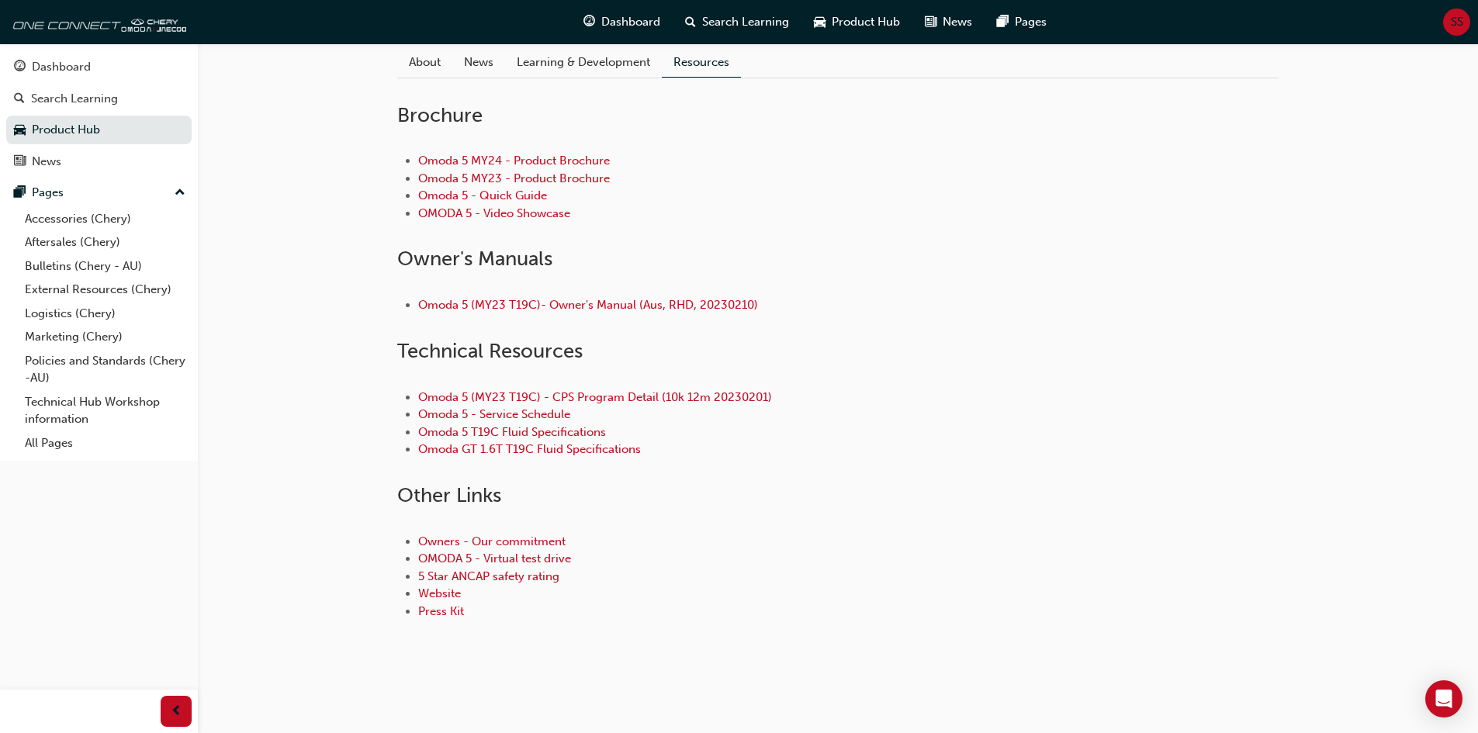
scroll to position [417, 0]
click at [615, 76] on link "Learning & Development" at bounding box center [583, 61] width 157 height 29
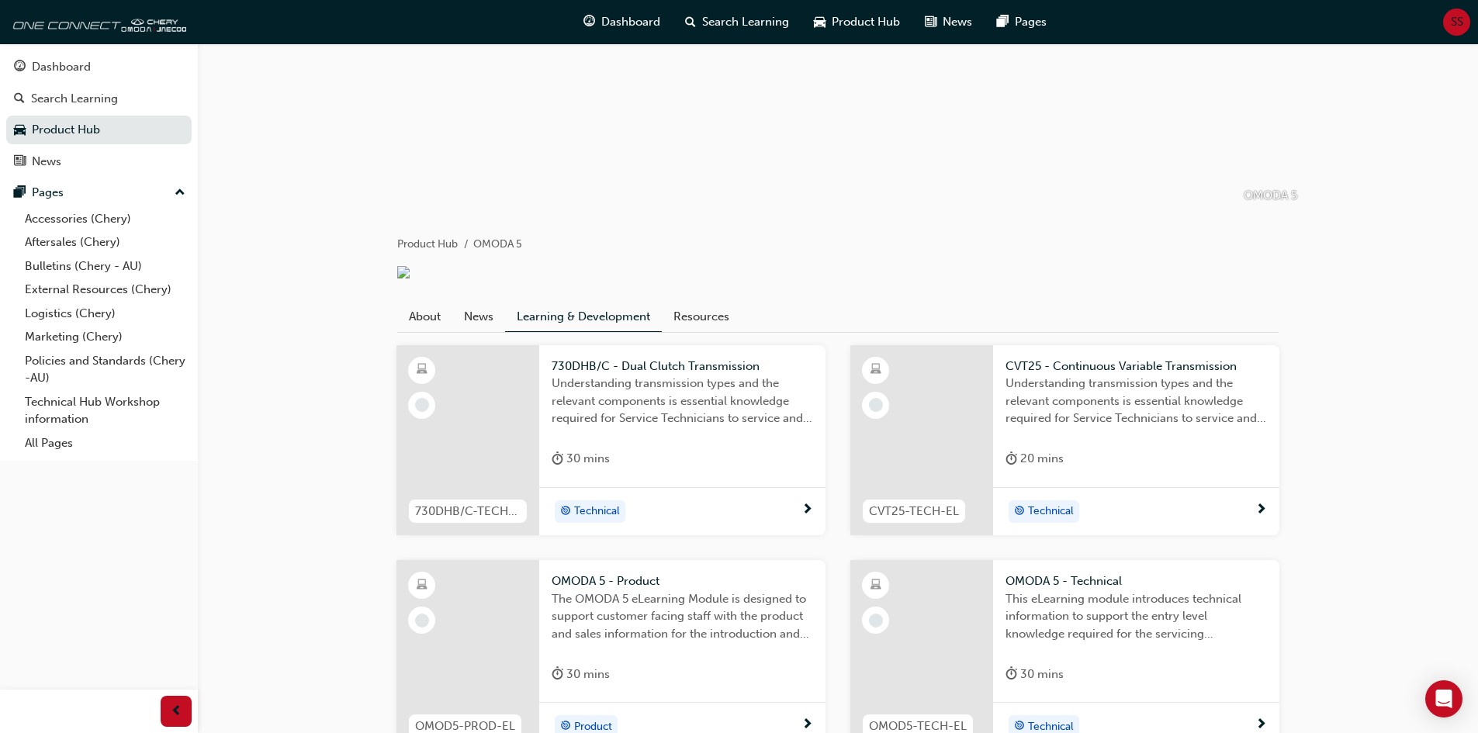
scroll to position [155, 0]
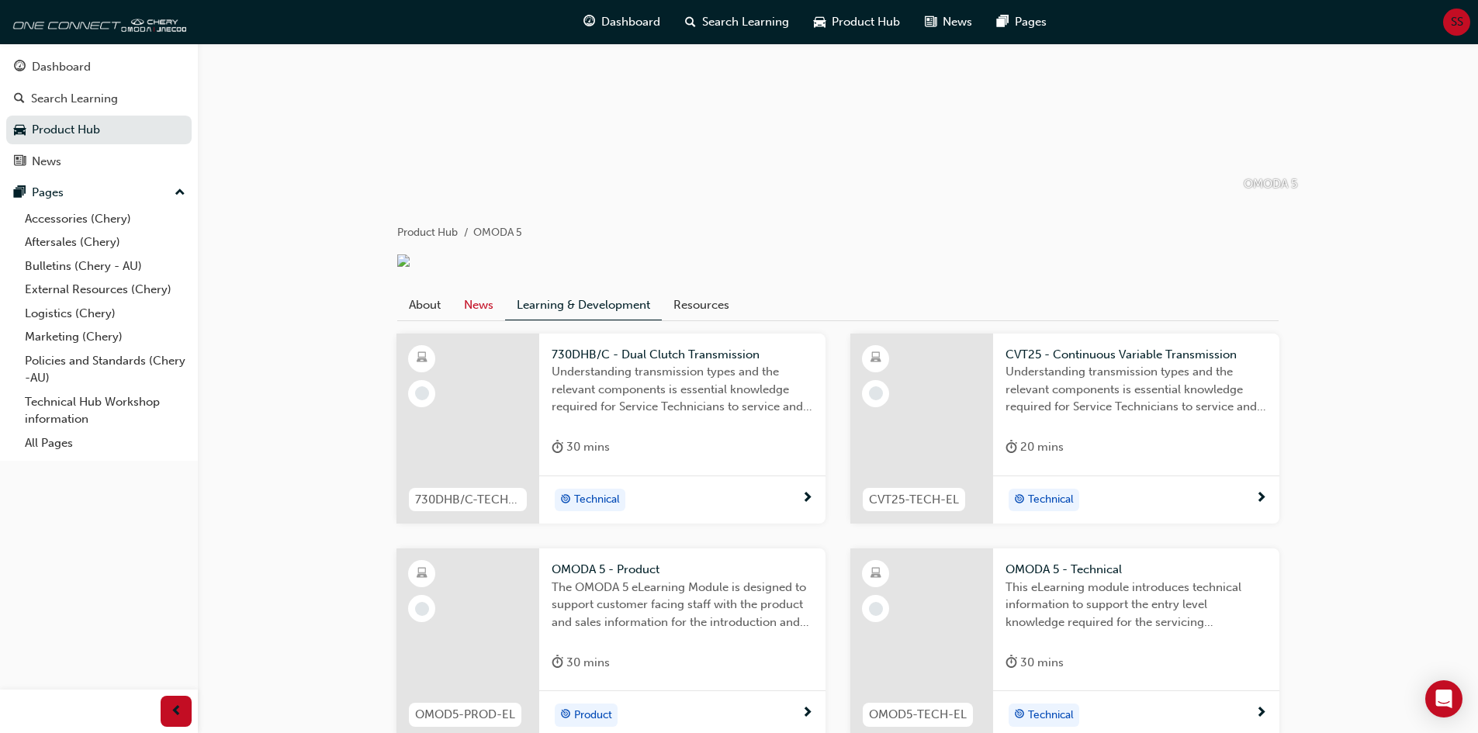
click at [490, 320] on link "News" at bounding box center [478, 304] width 53 height 29
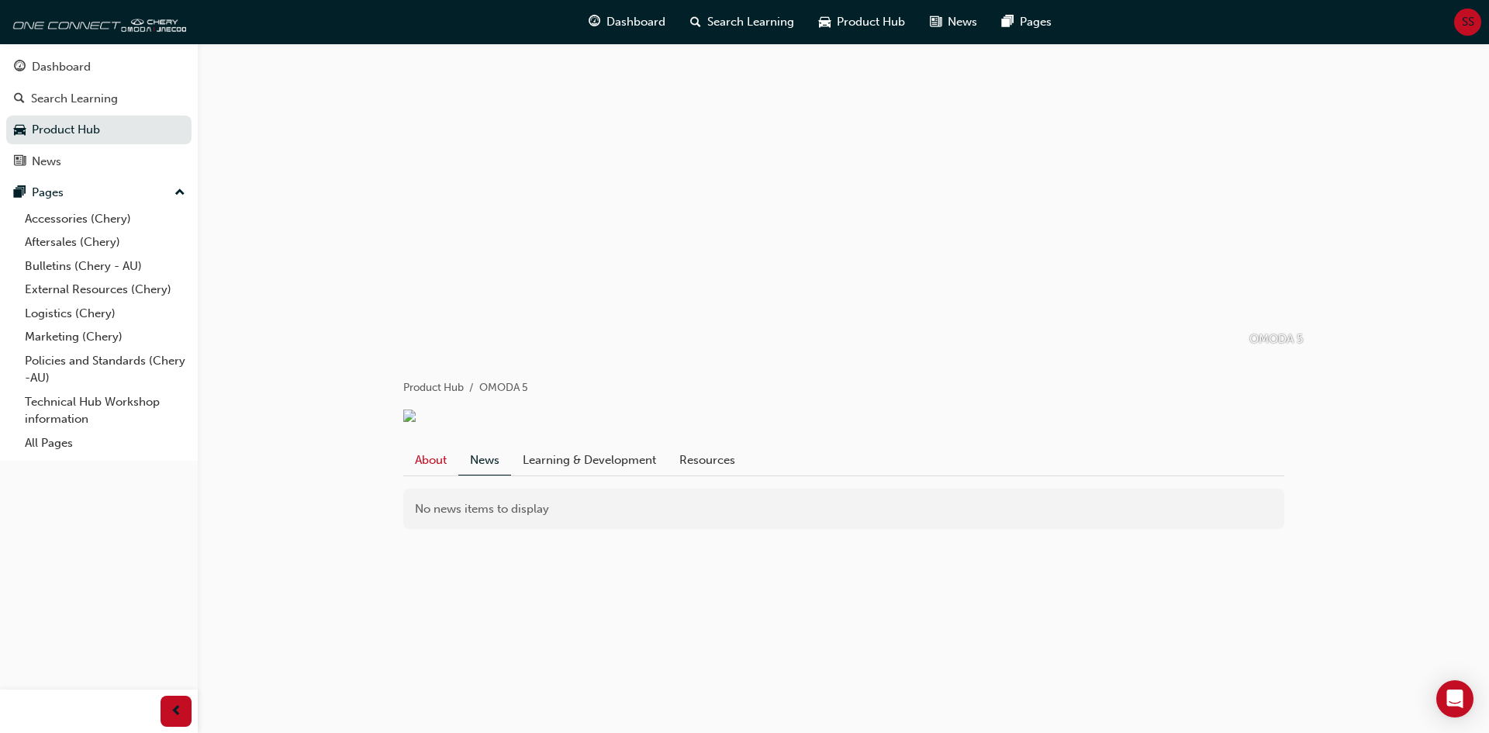
click at [428, 475] on link "About" at bounding box center [430, 459] width 55 height 29
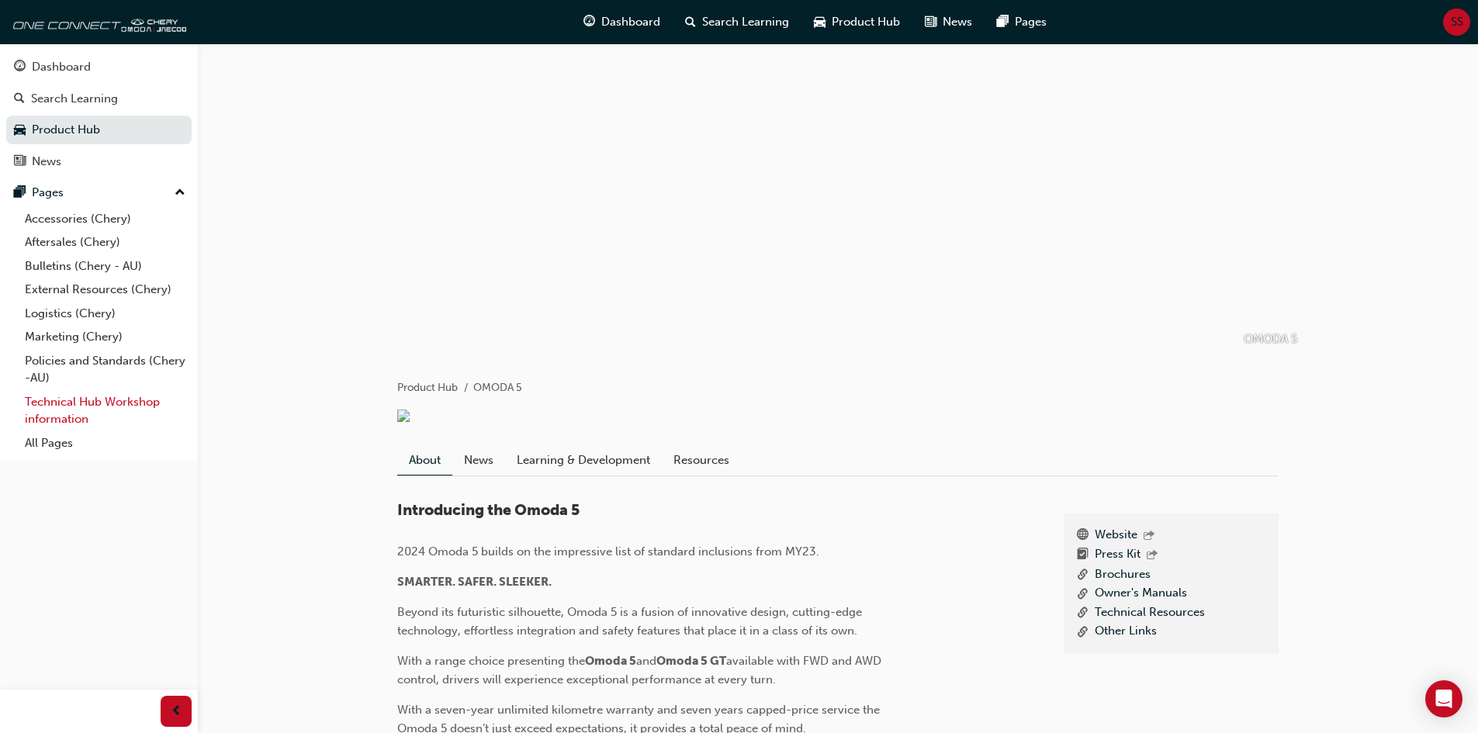
click at [52, 403] on link "Technical Hub Workshop information" at bounding box center [105, 410] width 173 height 41
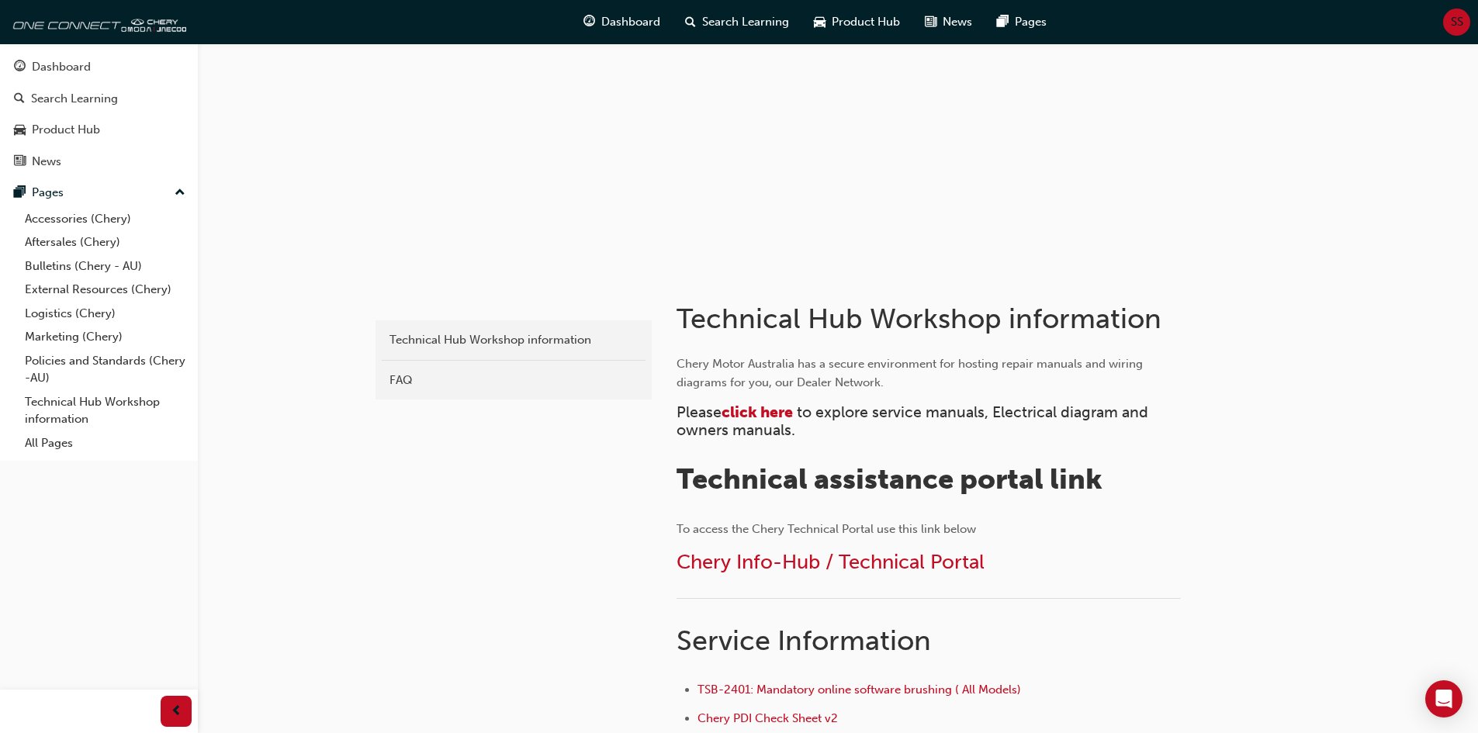
scroll to position [77, 0]
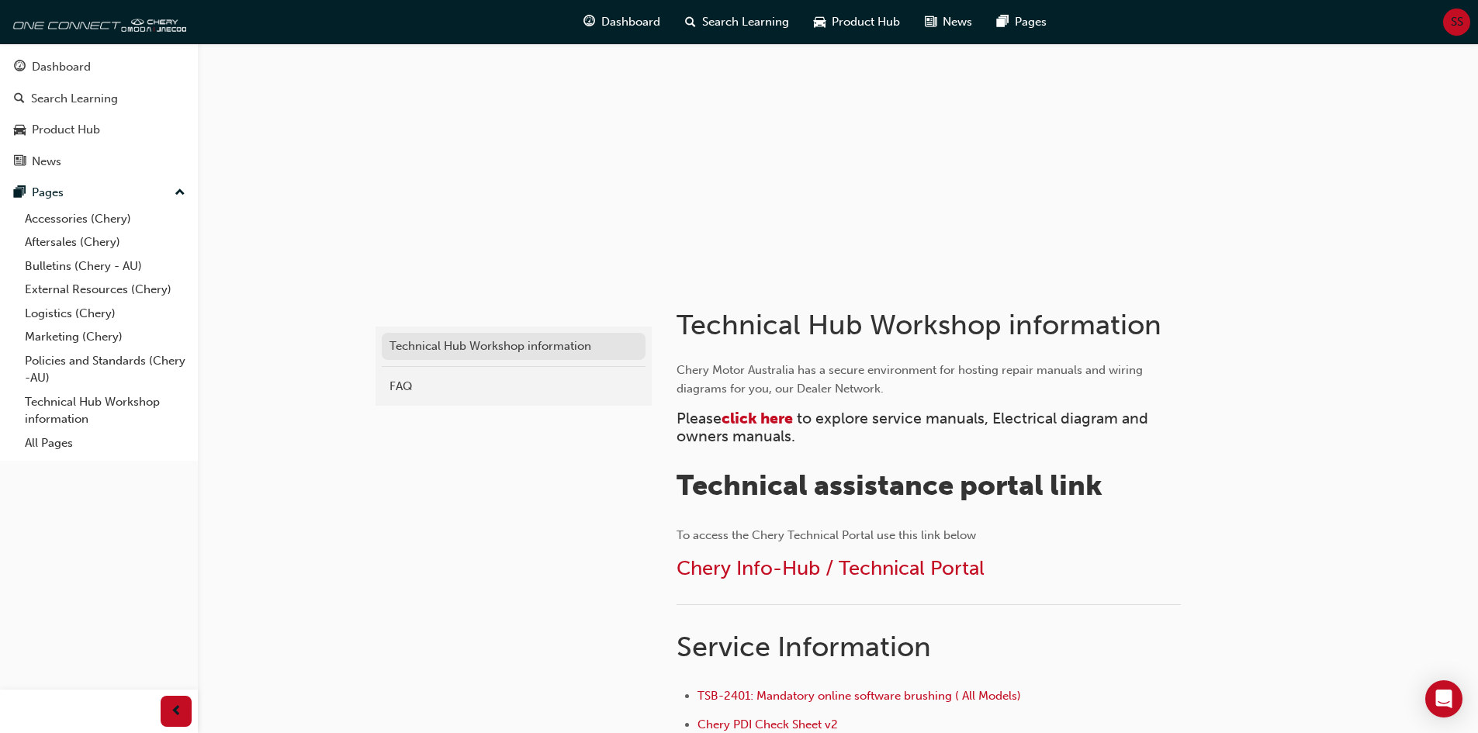
click at [461, 350] on div "Technical Hub Workshop information" at bounding box center [513, 346] width 248 height 18
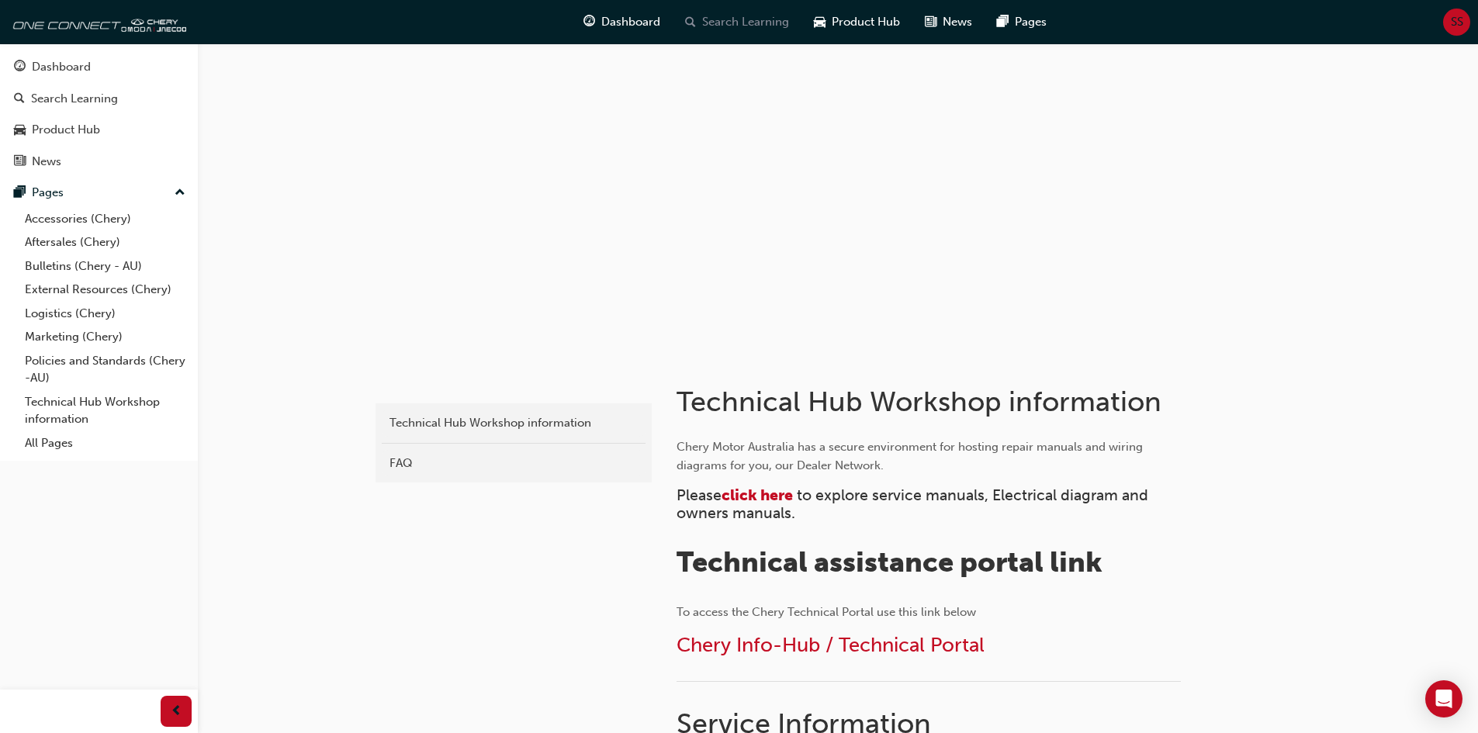
click at [706, 20] on span "Search Learning" at bounding box center [745, 22] width 87 height 18
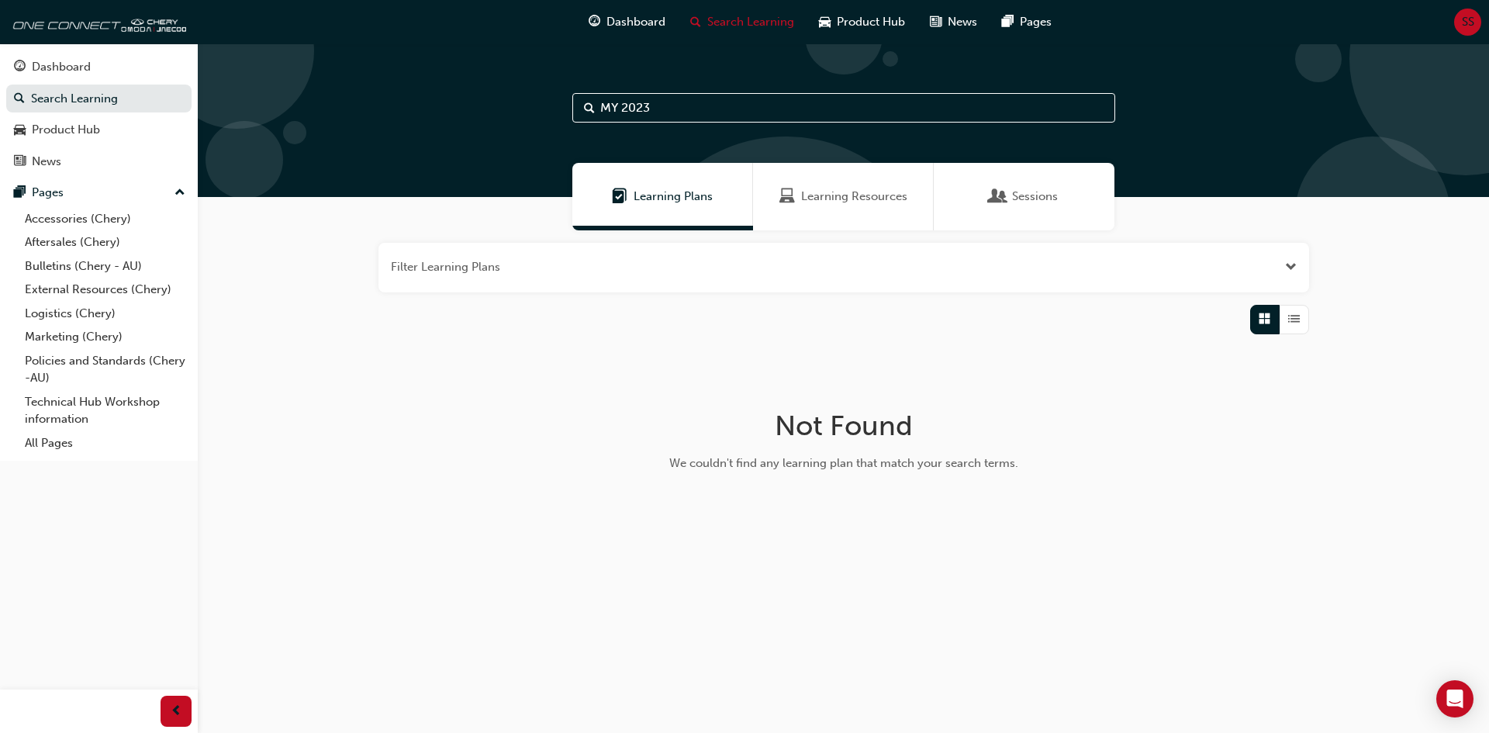
drag, startPoint x: 814, startPoint y: 208, endPoint x: 806, endPoint y: 205, distance: 8.4
click at [812, 209] on div "Learning Resources" at bounding box center [843, 196] width 181 height 67
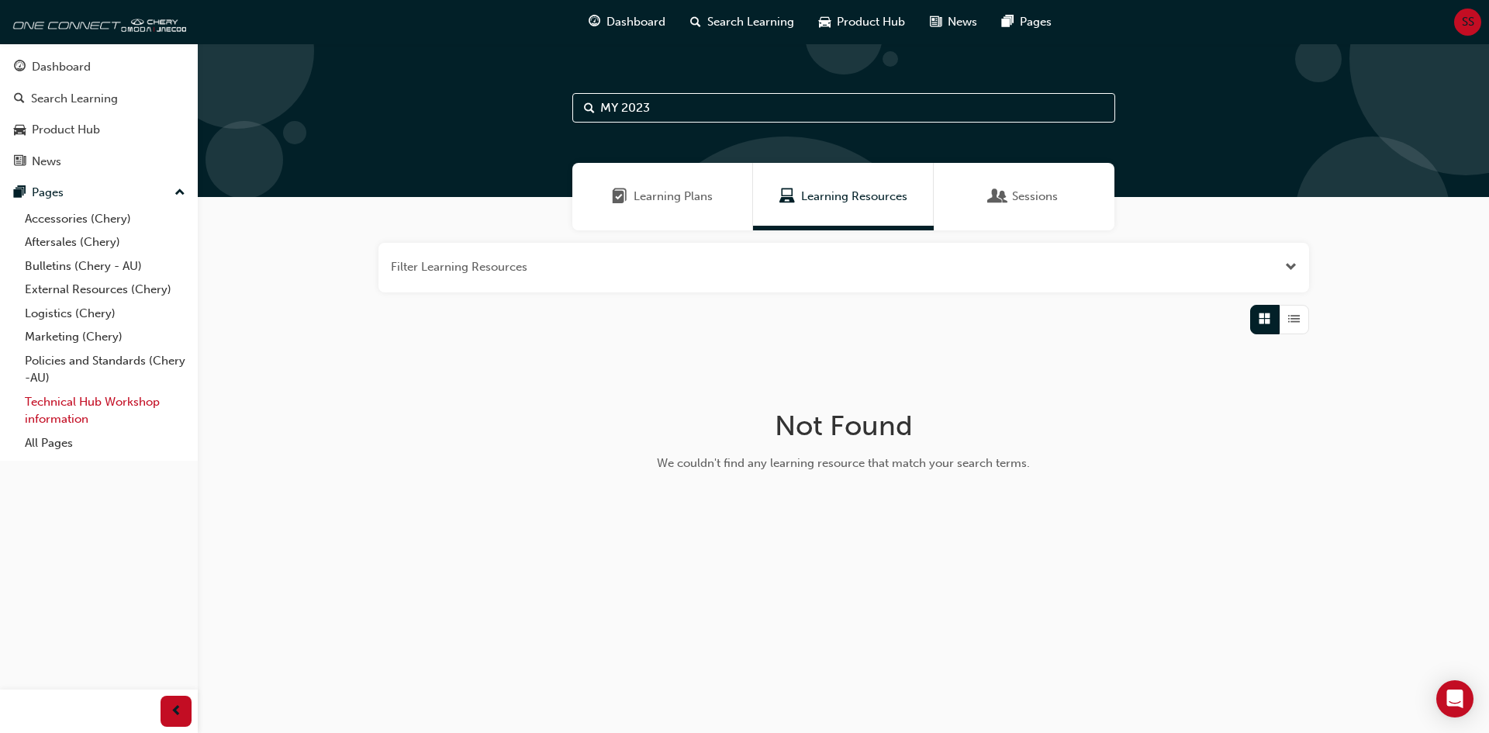
click at [83, 400] on link "Technical Hub Workshop information" at bounding box center [105, 410] width 173 height 41
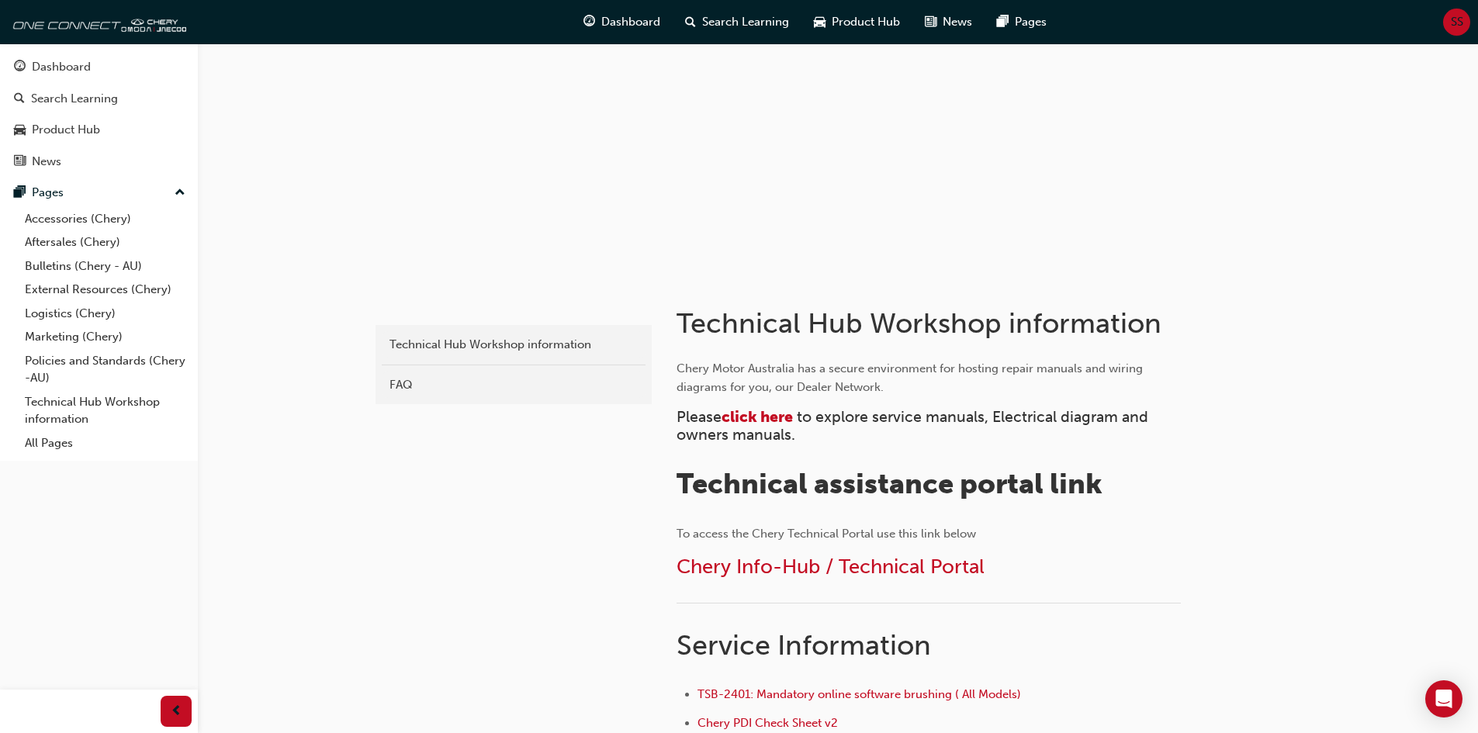
scroll to position [310, 0]
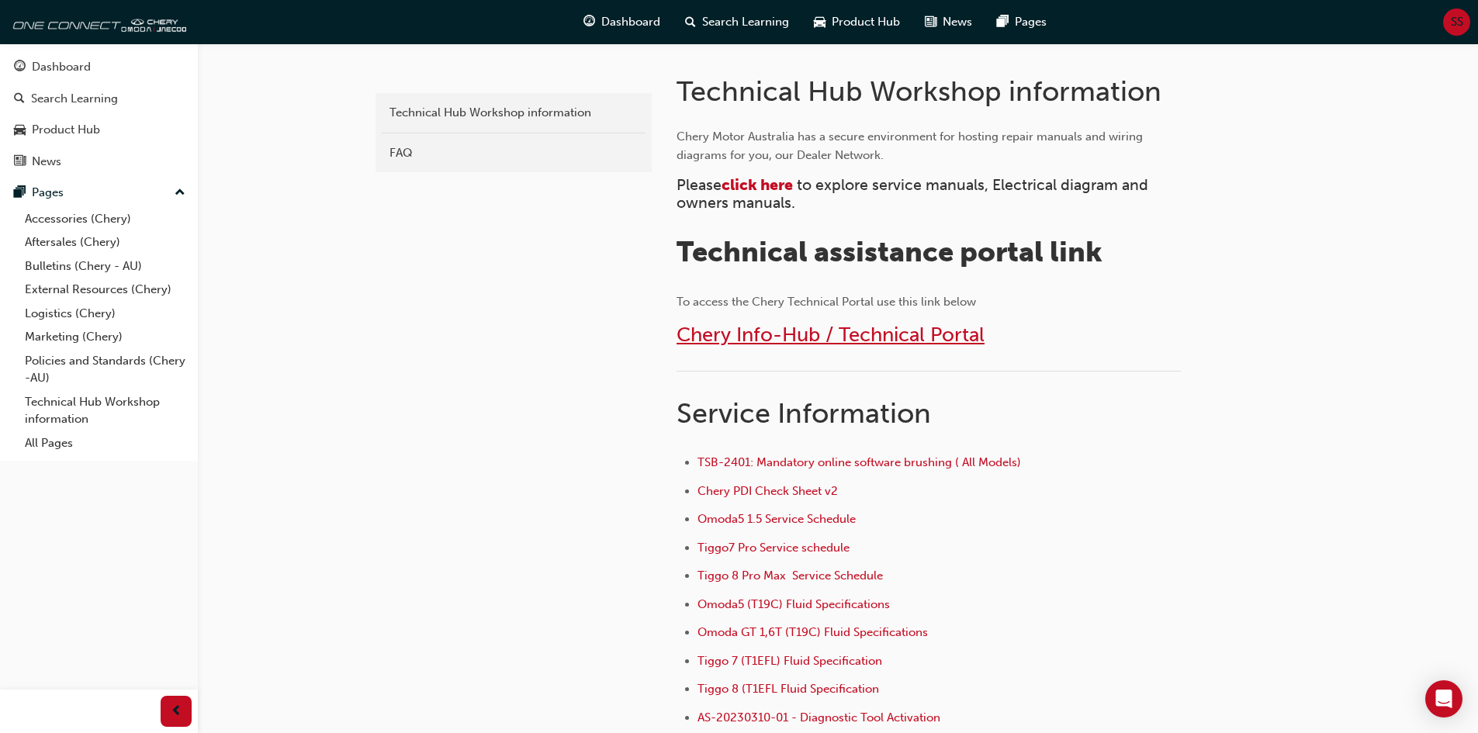
click at [839, 330] on span "Chery Info-Hub / Technical Portal" at bounding box center [830, 335] width 308 height 24
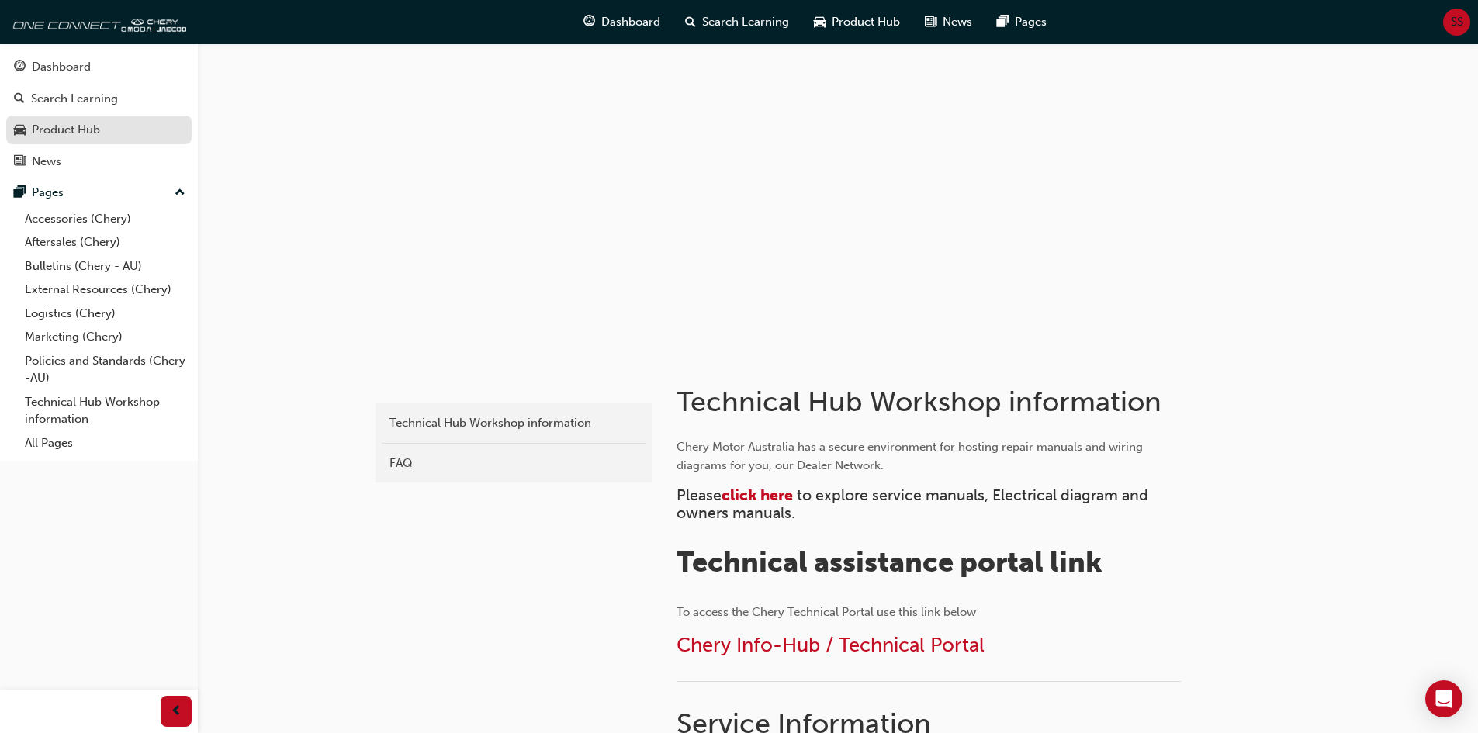
click at [88, 130] on div "Product Hub" at bounding box center [66, 130] width 68 height 18
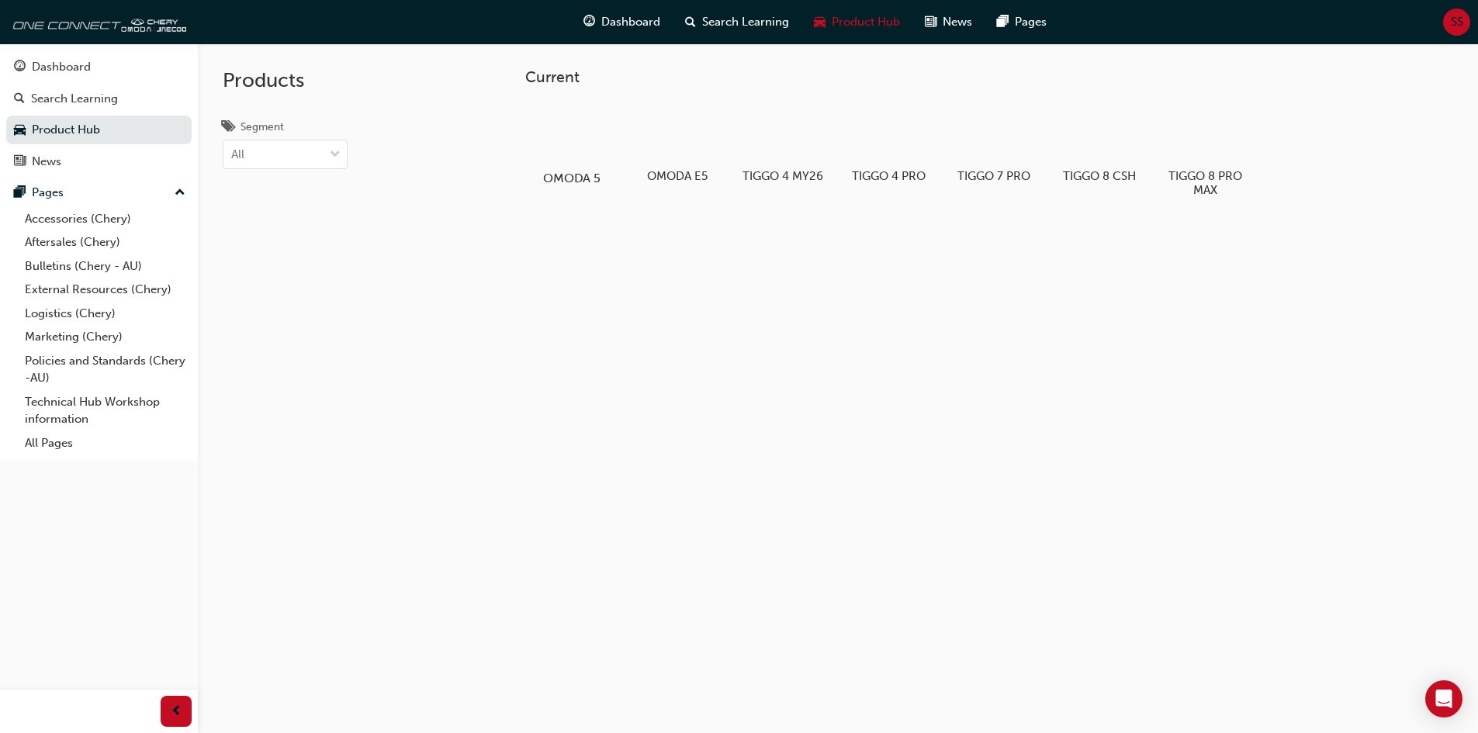
click at [564, 171] on h5 "OMODA 5" at bounding box center [571, 178] width 86 height 15
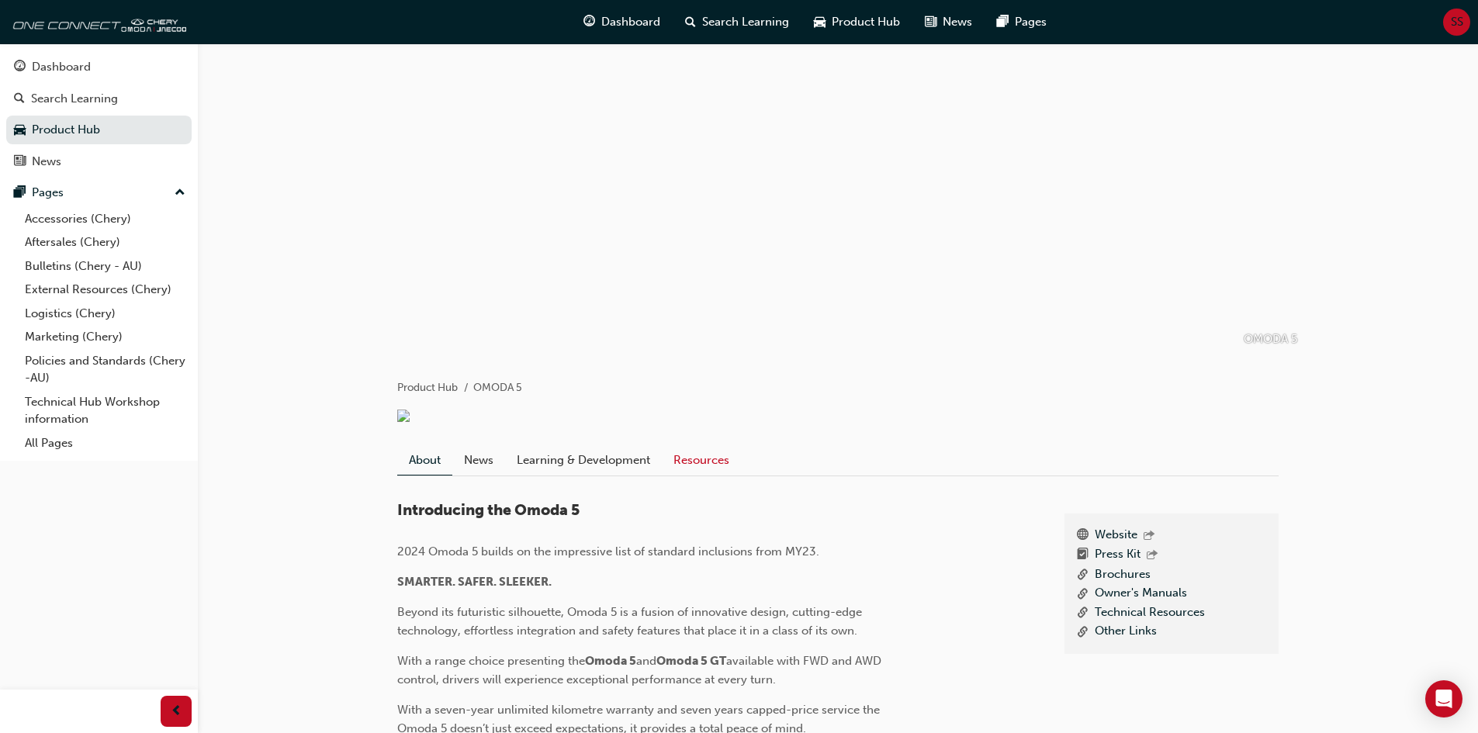
click at [694, 475] on link "Resources" at bounding box center [701, 459] width 79 height 29
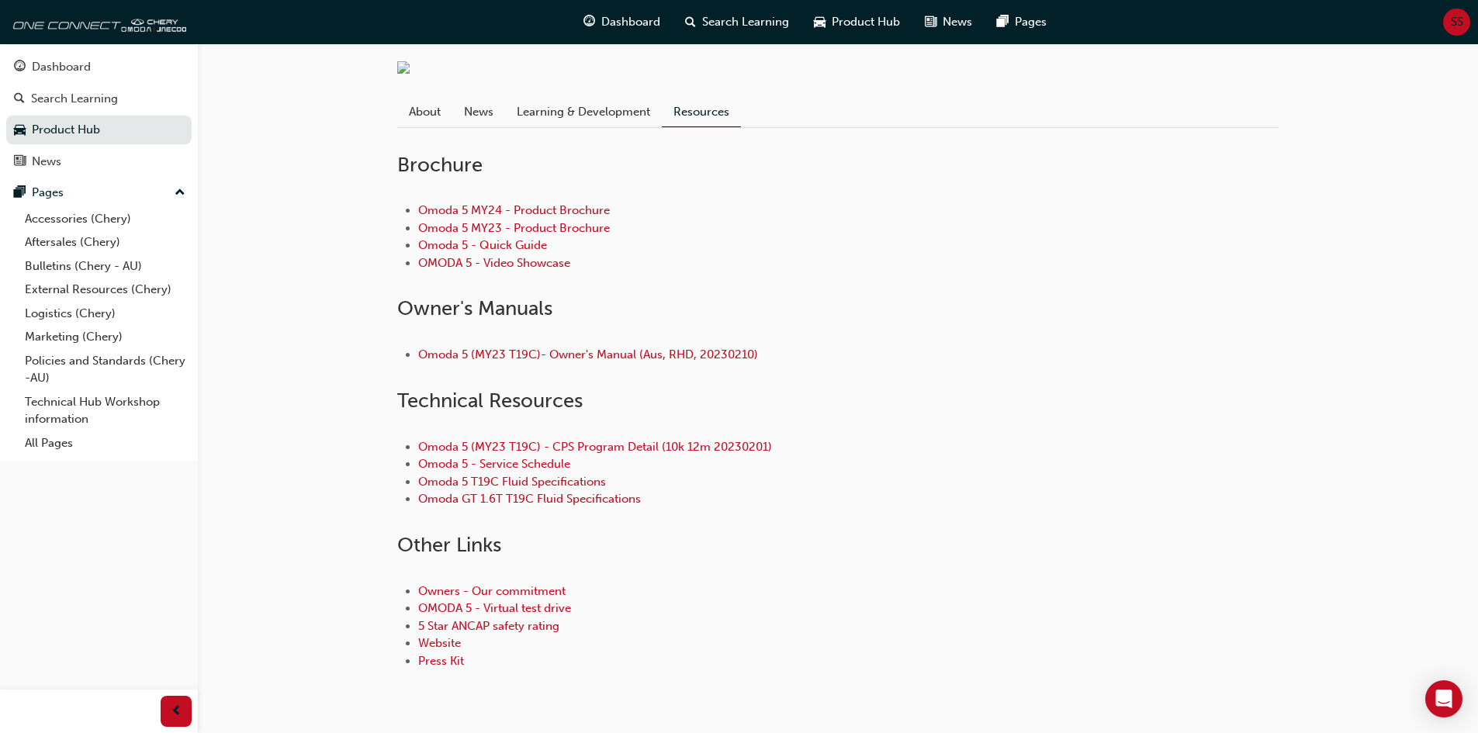
scroll to position [388, 0]
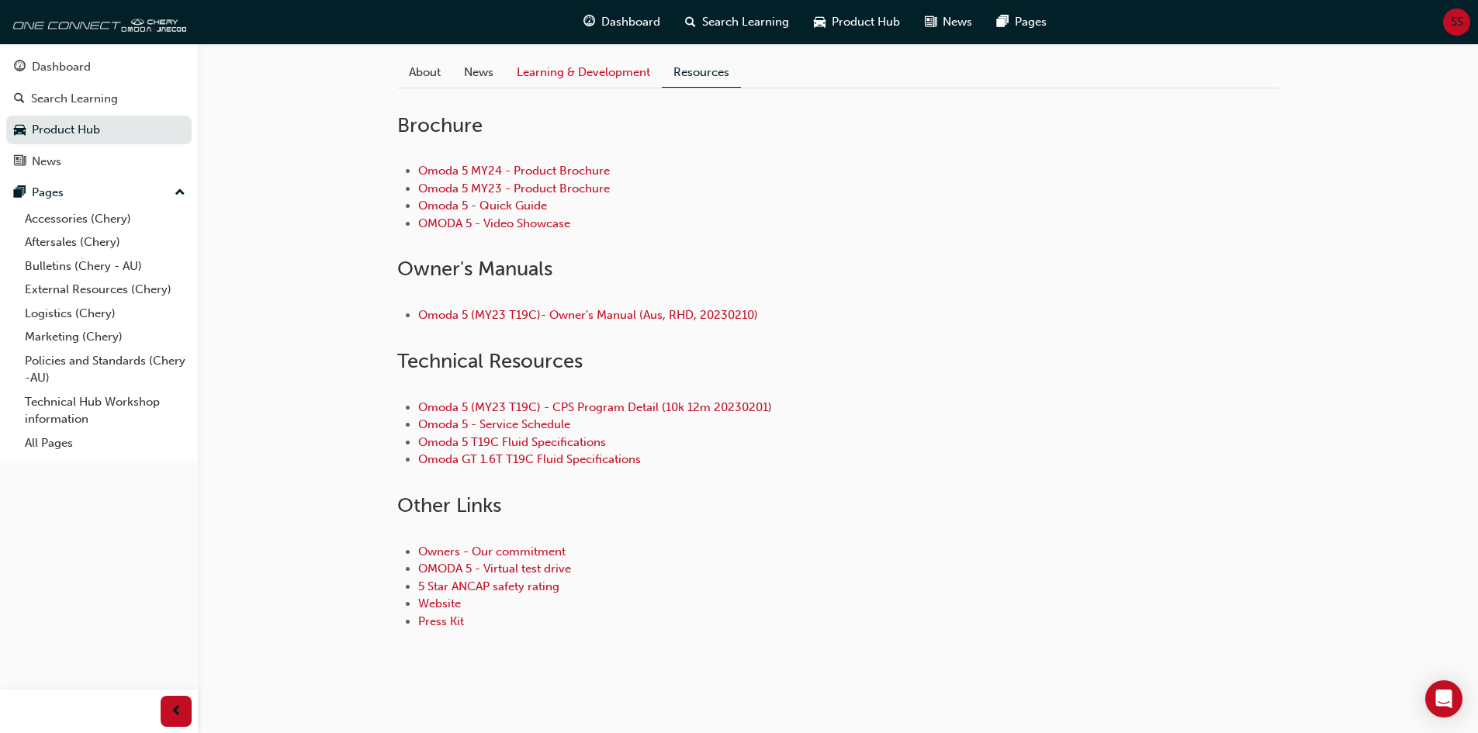
click at [579, 87] on link "Learning & Development" at bounding box center [583, 71] width 157 height 29
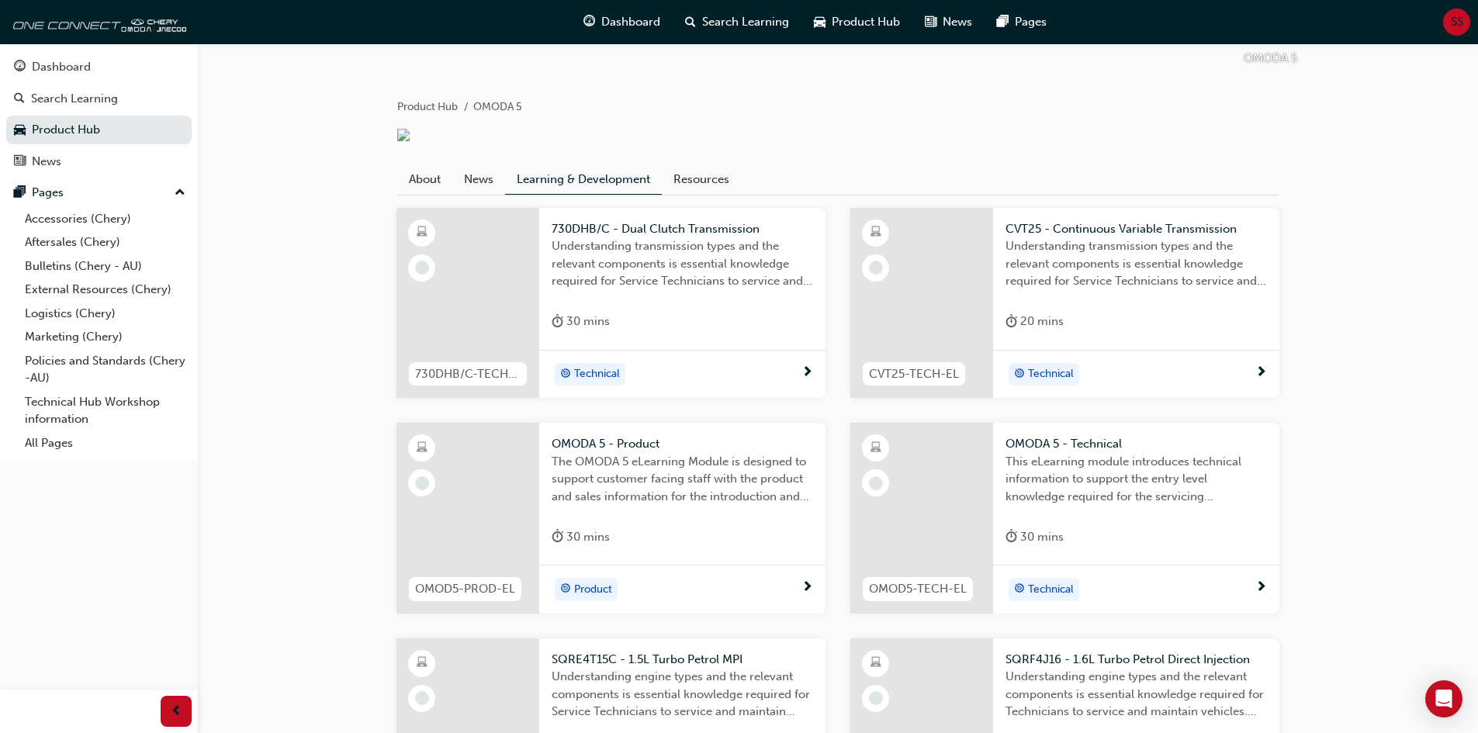
scroll to position [43, 0]
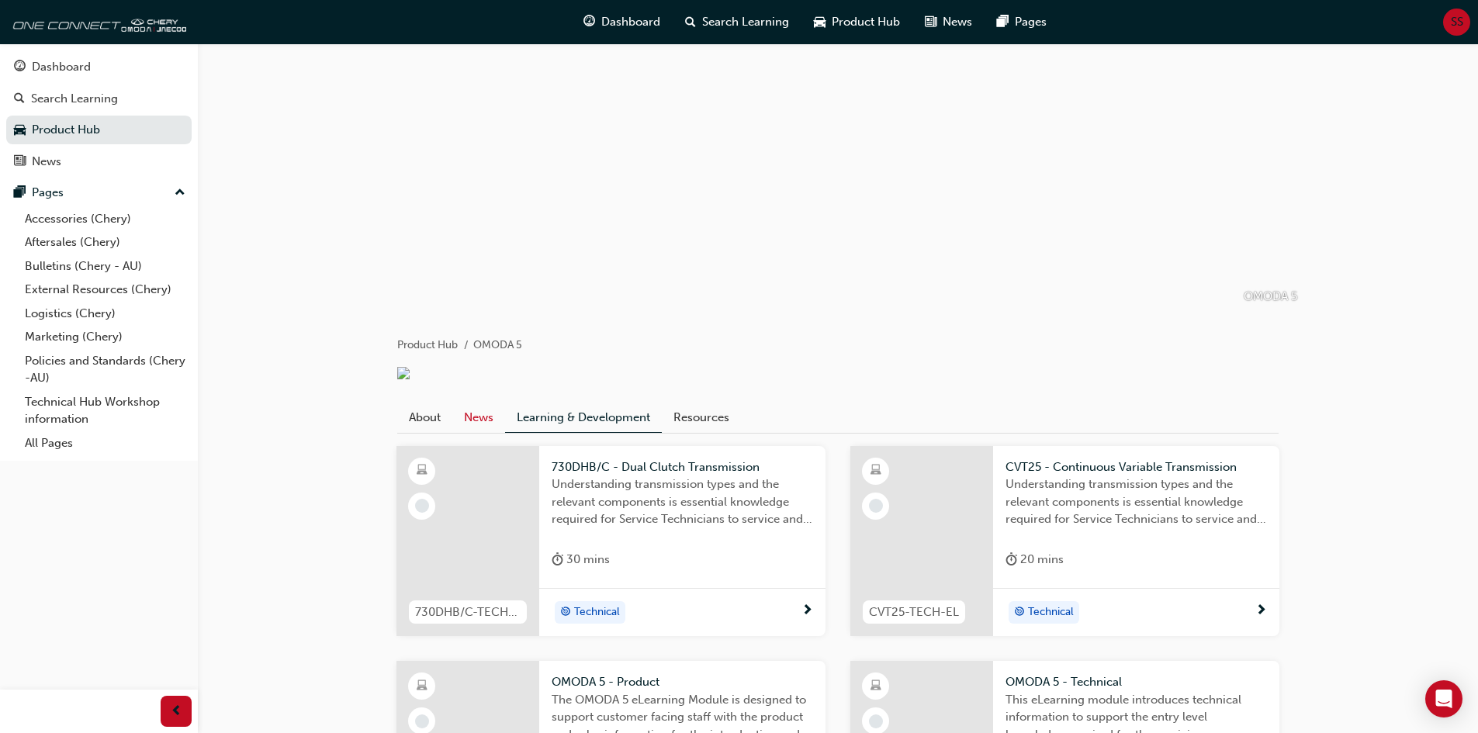
click at [488, 430] on link "News" at bounding box center [478, 417] width 53 height 29
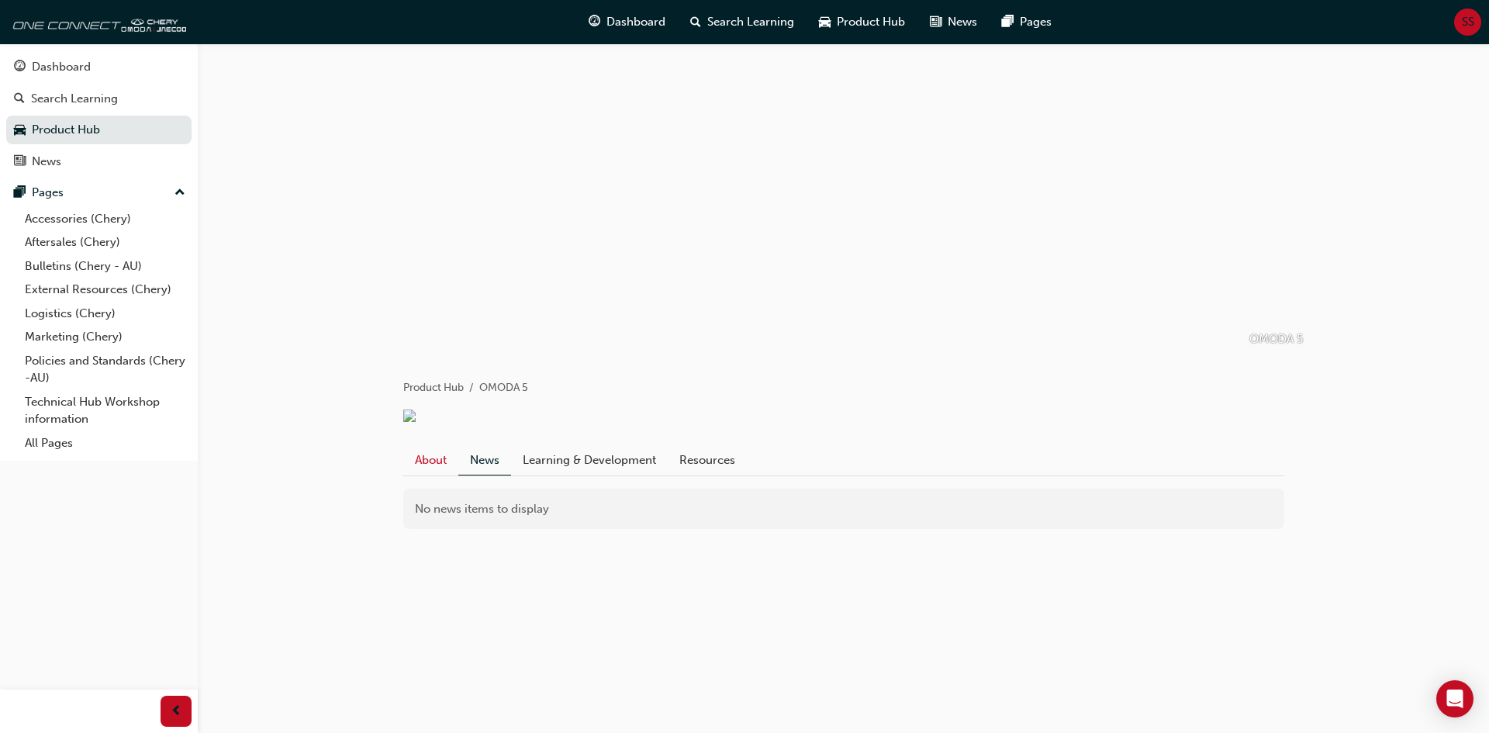
click at [426, 475] on link "About" at bounding box center [430, 459] width 55 height 29
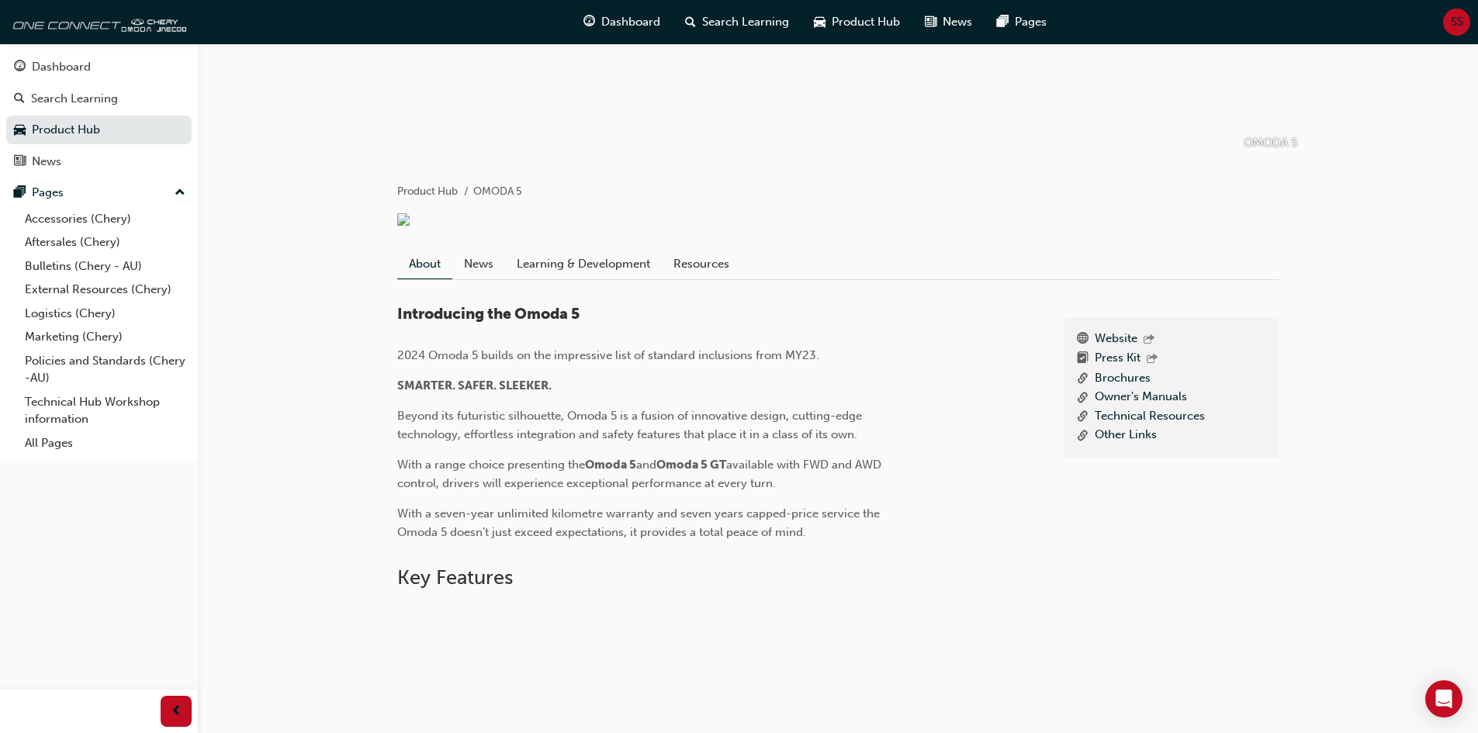
scroll to position [233, 0]
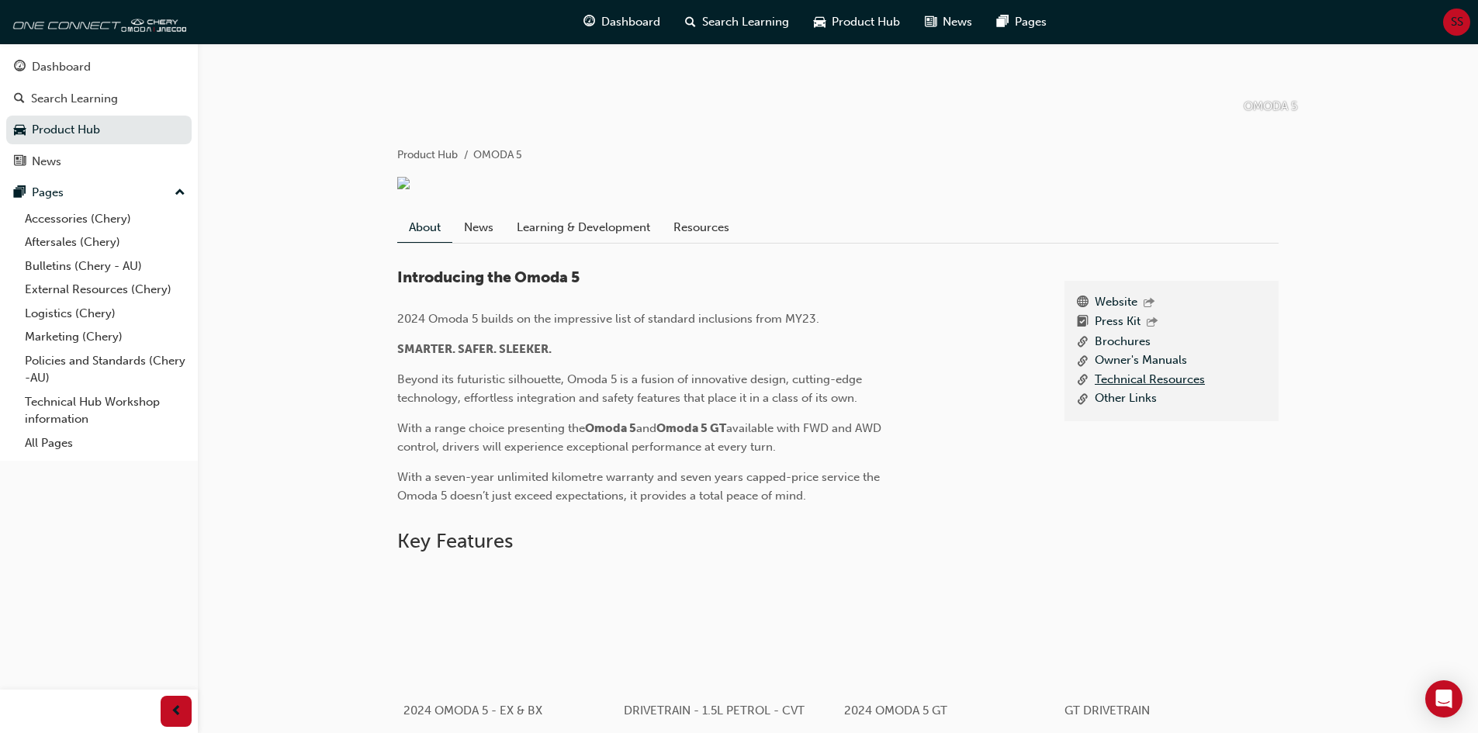
click at [1162, 390] on link "Technical Resources" at bounding box center [1149, 380] width 110 height 19
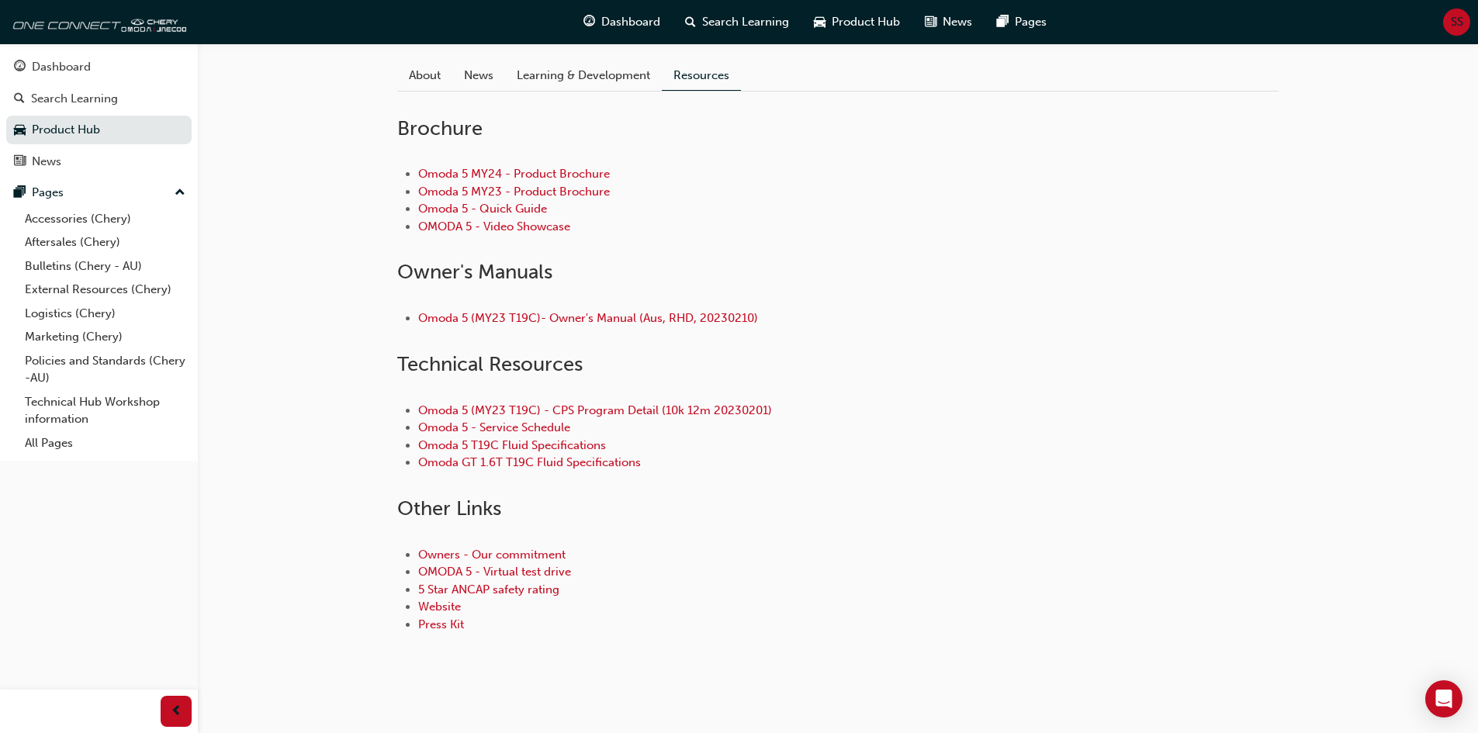
scroll to position [388, 0]
click at [99, 399] on link "Technical Hub Workshop information" at bounding box center [105, 410] width 173 height 41
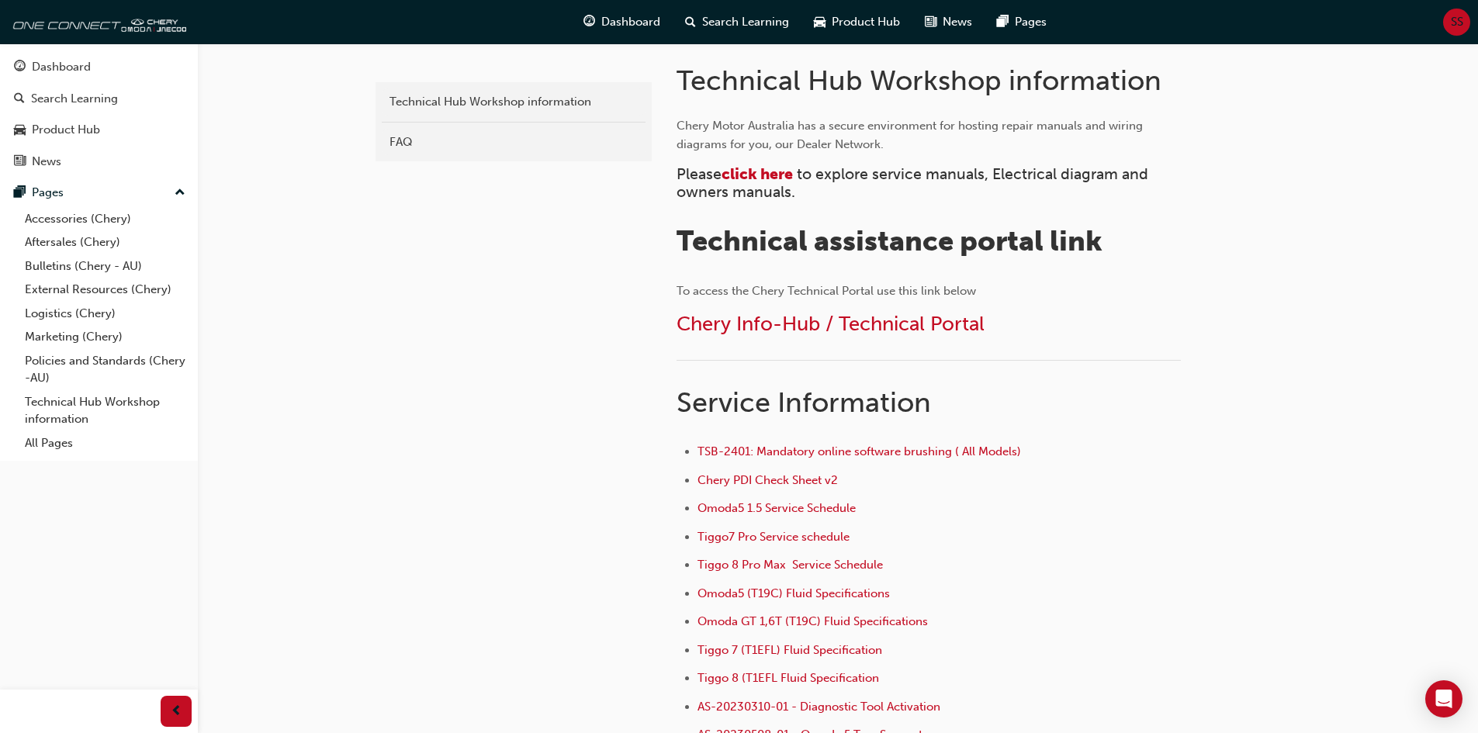
scroll to position [77, 0]
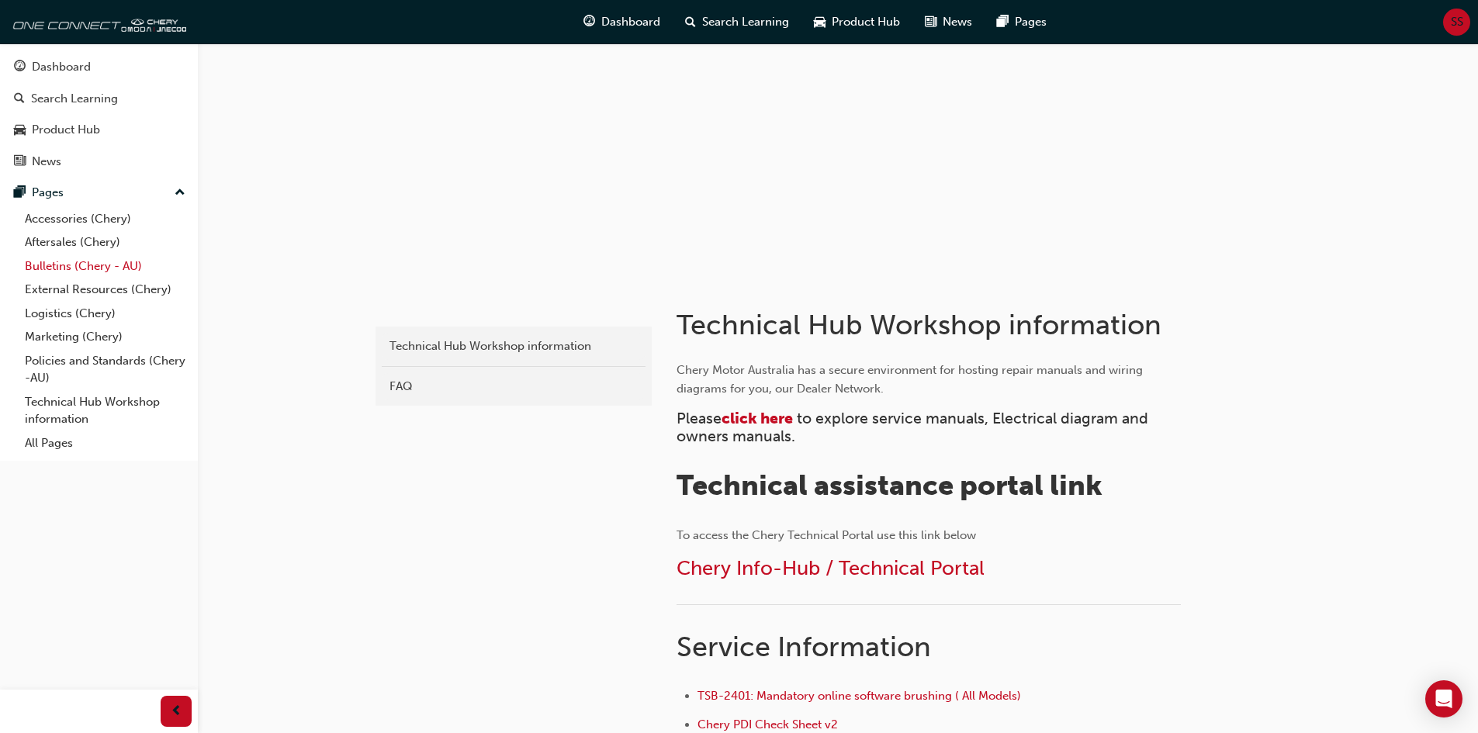
click at [81, 264] on link "Bulletins (Chery - AU)" at bounding box center [105, 266] width 173 height 24
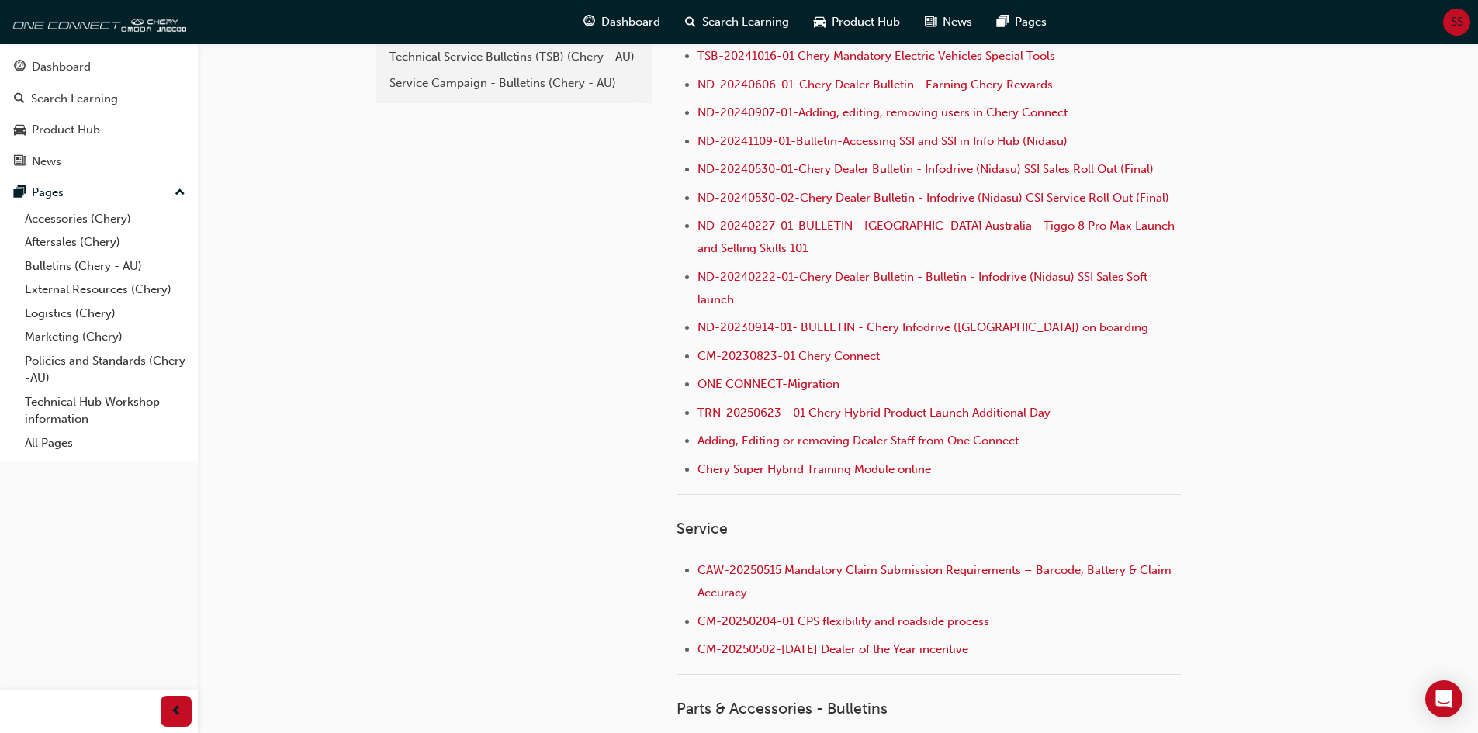
scroll to position [465, 0]
